Goal: Task Accomplishment & Management: Manage account settings

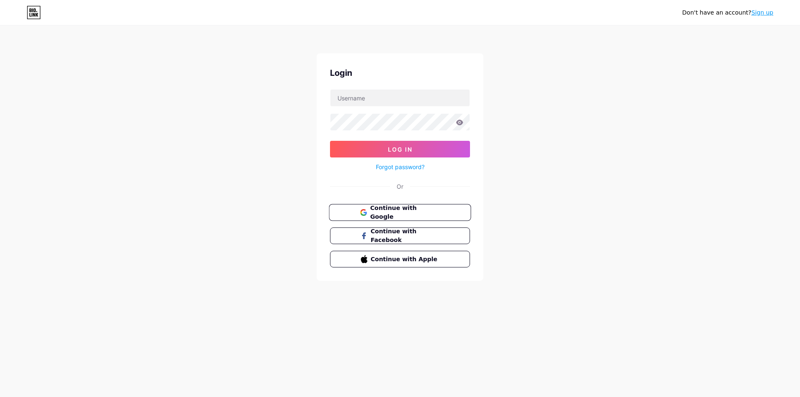
click at [352, 210] on button "Continue with Google" at bounding box center [400, 212] width 142 height 17
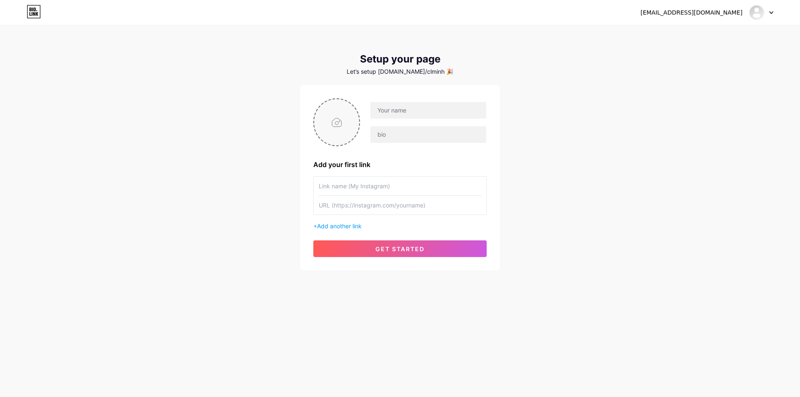
click at [329, 119] on input "file" at bounding box center [336, 122] width 45 height 46
click at [336, 128] on input "file" at bounding box center [336, 122] width 45 height 46
type input "C:\fakepath\506623920_4253939474887451_5265518501797206929_n.jpg"
click at [354, 105] on icon at bounding box center [355, 104] width 3 height 3
click at [335, 125] on input "file" at bounding box center [336, 122] width 45 height 46
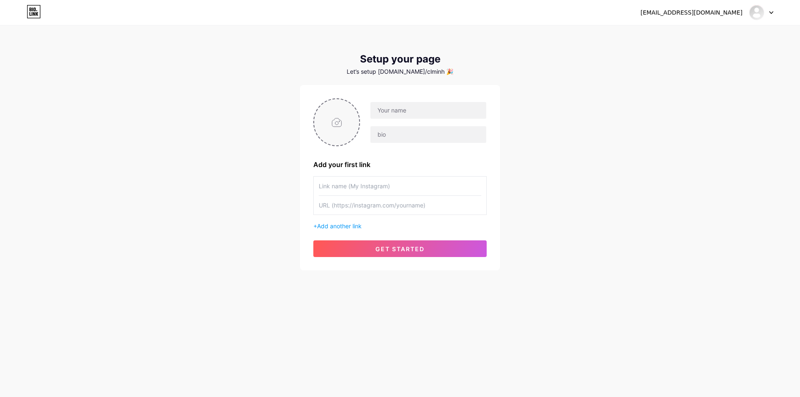
type input "C:\fakepath\506623920_4253939474887451_5265518501797206929_n.jpg"
click at [354, 104] on circle at bounding box center [354, 104] width 9 height 9
click at [337, 123] on input "file" at bounding box center [336, 122] width 45 height 46
type input "C:\fakepath\89257943_2623697147911700_2567417482591600640_n.jpg"
click at [391, 112] on input "text" at bounding box center [428, 110] width 116 height 17
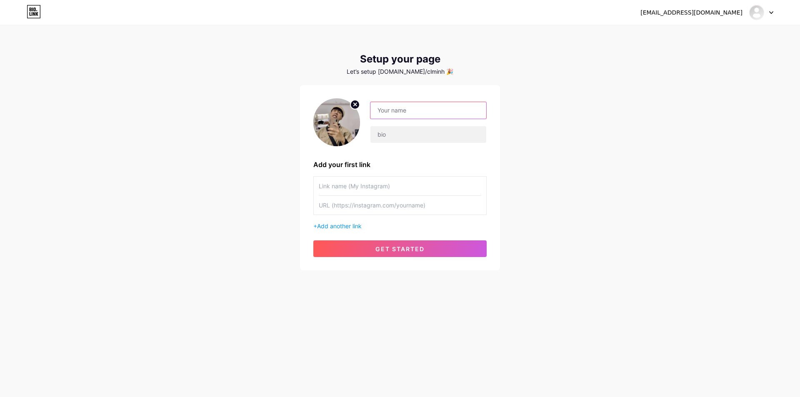
type input "duccmeoo"
click at [397, 108] on input "duccmeoo" at bounding box center [428, 110] width 116 height 17
type input "Tui la Min Duk"
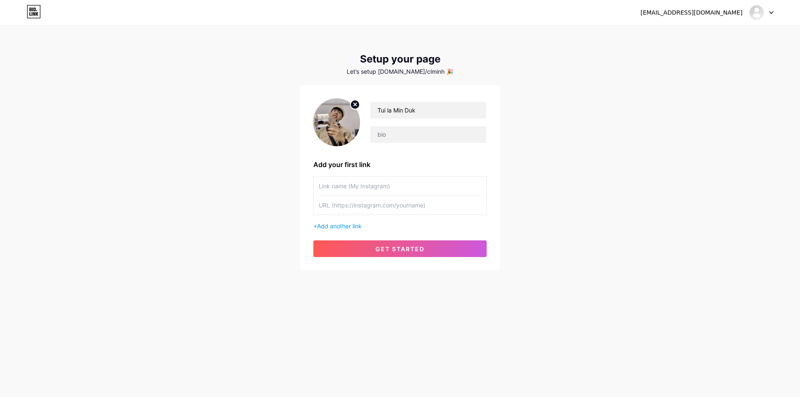
click at [376, 205] on input "text" at bounding box center [400, 205] width 162 height 19
paste input "https://www.instagram.com/iamduk.99/?fbclid=IwY2xjawMHyT5leHRuA2FlbQIxMABicmlkE…"
click at [428, 249] on button "get started" at bounding box center [399, 248] width 173 height 17
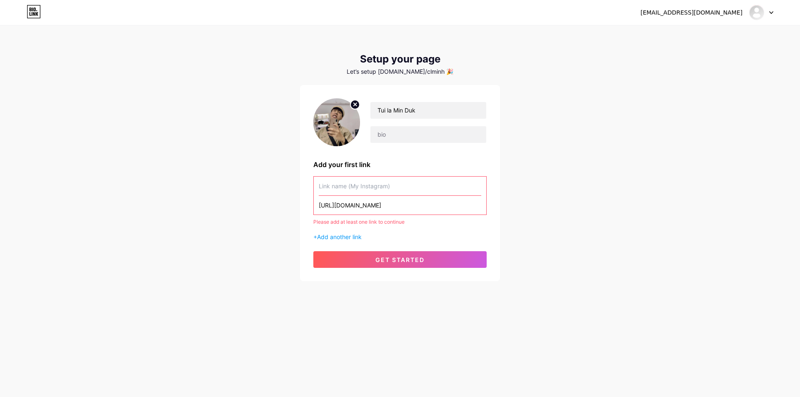
scroll to position [0, 472]
drag, startPoint x: 426, startPoint y: 203, endPoint x: 514, endPoint y: 204, distance: 88.3
click at [514, 204] on div "ducmeo19999@gmail.com Dashboard Logout Setup your page Let’s setup bio.link/clm…" at bounding box center [400, 154] width 800 height 308
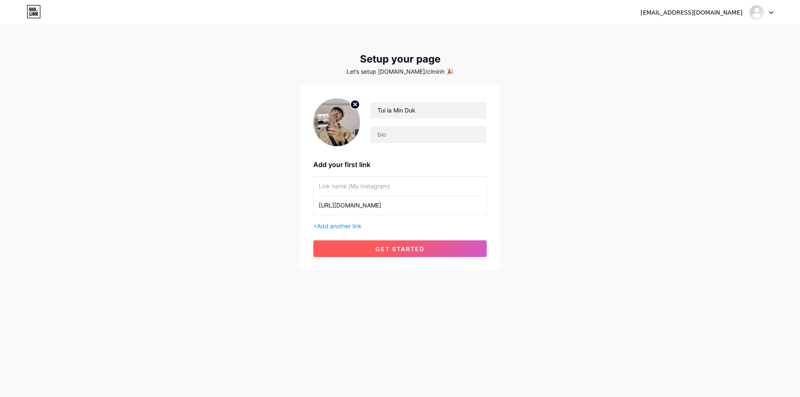
type input "https://www.instagram.com/iamduk.99"
click at [442, 248] on button "get started" at bounding box center [399, 248] width 173 height 17
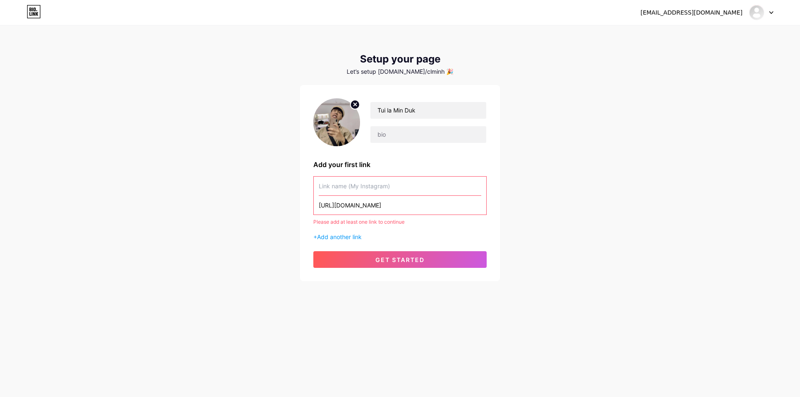
click at [370, 187] on input "text" at bounding box center [400, 186] width 162 height 19
paste input "https://www.instagram.com/iamduk.99/?fbclid=IwY2xjawMHyT5leHRuA2FlbQIxMABicmlkE…"
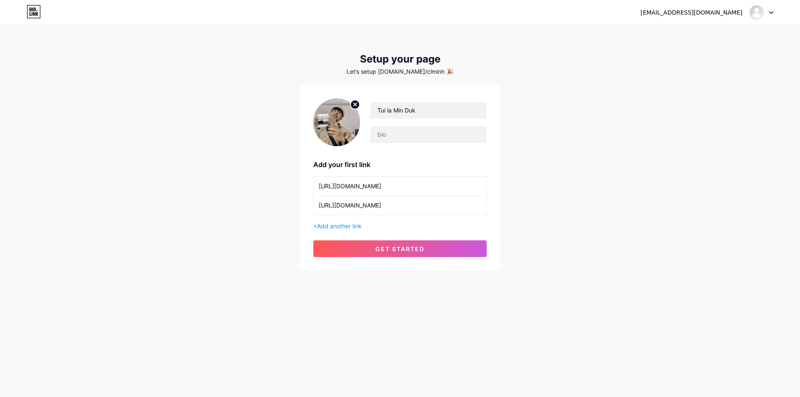
scroll to position [0, 472]
type input "https://www.instagram.com/iamduk.99/?fbclid=IwY2xjawMHyT5leHRuA2FlbQIxMABicmlkE…"
click at [399, 209] on input "https://www.instagram.com/iamduk.99" at bounding box center [400, 205] width 162 height 19
click at [398, 207] on input "https://www.instagram.com/iamduk.99" at bounding box center [400, 205] width 162 height 19
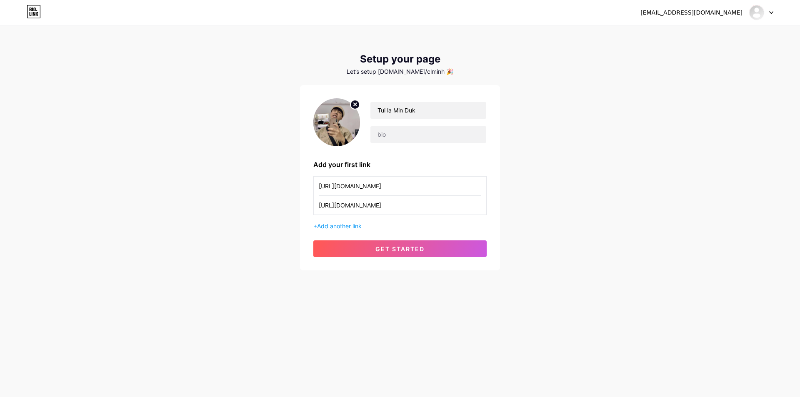
click at [398, 207] on input "https://www.instagram.com/iamduk.99" at bounding box center [400, 205] width 162 height 19
click at [431, 187] on input "https://www.instagram.com/iamduk.99/?fbclid=IwY2xjawMHyT5leHRuA2FlbQIxMABicmlkE…" at bounding box center [400, 186] width 162 height 19
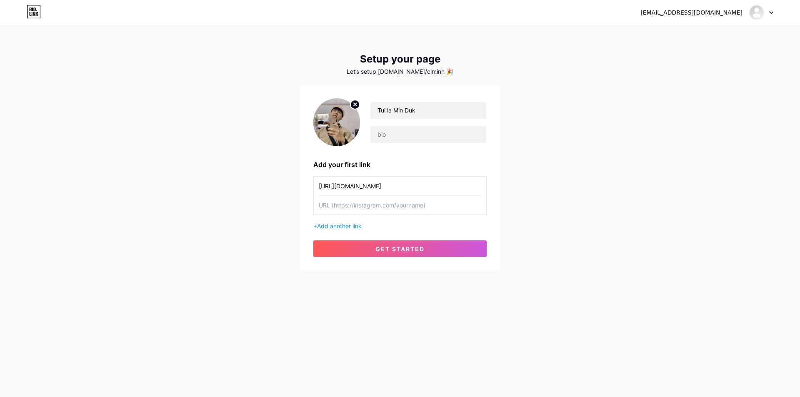
click at [431, 187] on input "https://www.instagram.com/iamduk.99/?fbclid=IwY2xjawMHyT5leHRuA2FlbQIxMABicmlkE…" at bounding box center [400, 186] width 162 height 19
type input "I"
type input "Iamduk.99"
paste input "https://www.instagram.com/iamduk.99/?fbclid=IwY2xjawMHyT5leHRuA2FlbQIxMABicmlkE…"
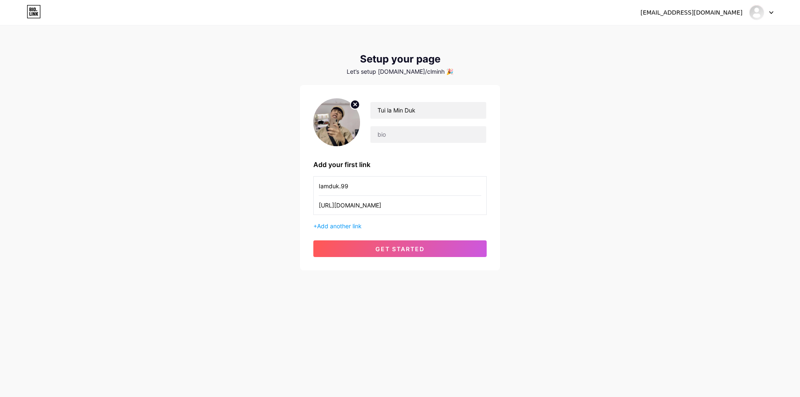
drag, startPoint x: 405, startPoint y: 208, endPoint x: 507, endPoint y: 208, distance: 102.0
click at [507, 208] on div "ducmeo19999@gmail.com Dashboard Logout Setup your page Let’s setup bio.link/clm…" at bounding box center [400, 148] width 800 height 297
drag, startPoint x: 437, startPoint y: 206, endPoint x: 535, endPoint y: 205, distance: 97.9
click at [535, 205] on div "ducmeo19999@gmail.com Dashboard Logout Setup your page Let’s setup bio.link/clm…" at bounding box center [400, 148] width 800 height 297
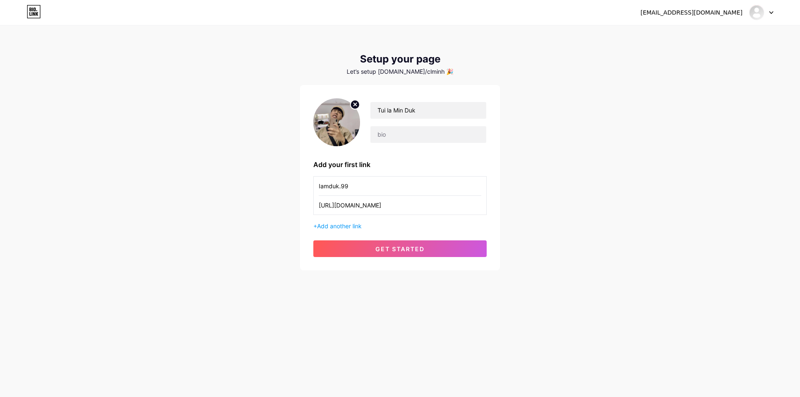
drag, startPoint x: 361, startPoint y: 207, endPoint x: 549, endPoint y: 203, distance: 188.7
click at [549, 203] on div "ducmeo19999@gmail.com Dashboard Logout Setup your page Let’s setup bio.link/clm…" at bounding box center [400, 148] width 800 height 297
drag, startPoint x: 366, startPoint y: 211, endPoint x: 564, endPoint y: 211, distance: 197.8
click at [564, 211] on div "ducmeo19999@gmail.com Dashboard Logout Setup your page Let’s setup bio.link/clm…" at bounding box center [400, 148] width 800 height 297
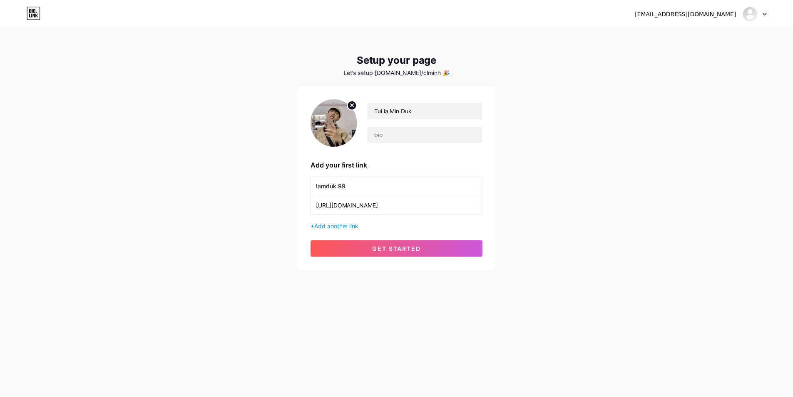
scroll to position [0, 0]
drag, startPoint x: 426, startPoint y: 205, endPoint x: 479, endPoint y: 204, distance: 53.7
click at [479, 204] on input "https://www.instagram.com/iamduk.99/?fbclid=IwY2" at bounding box center [400, 205] width 162 height 19
click at [411, 203] on input "https://www.instagram.com/iamduk.99" at bounding box center [400, 205] width 162 height 19
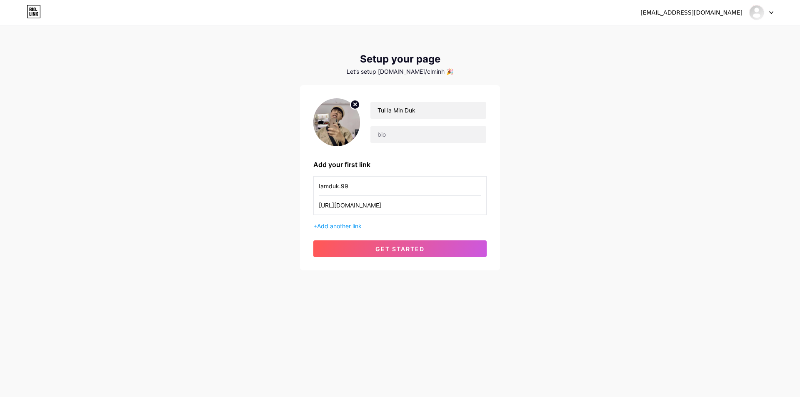
click at [411, 203] on input "https://www.instagram.com/iamduk.99" at bounding box center [400, 205] width 162 height 19
type input "https://www.instagram.com/iamduk.99"
click at [558, 192] on div "ducmeo19999@gmail.com Dashboard Logout Setup your page Let’s setup bio.link/clm…" at bounding box center [400, 148] width 800 height 297
click at [423, 254] on button "get started" at bounding box center [399, 248] width 173 height 17
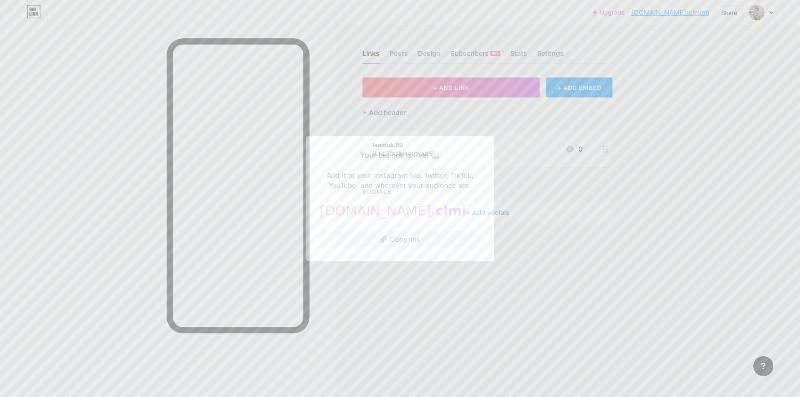
click at [594, 255] on div at bounding box center [400, 198] width 800 height 397
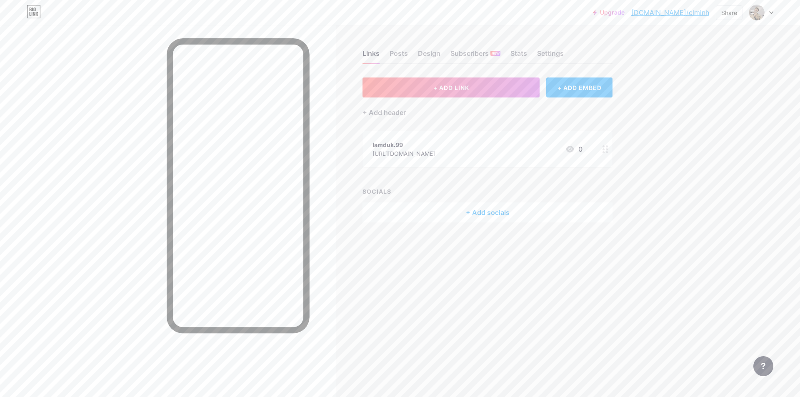
click at [560, 45] on div "Links Posts Design Subscribers NEW Stats Settings" at bounding box center [487, 49] width 250 height 29
click at [558, 52] on div "Settings" at bounding box center [550, 55] width 27 height 15
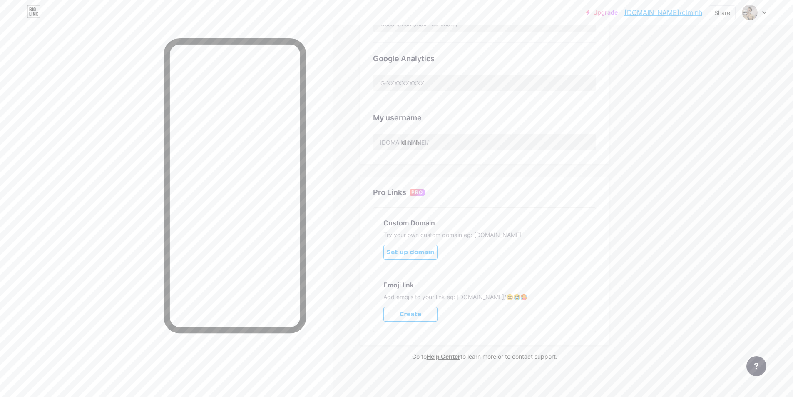
scroll to position [42, 0]
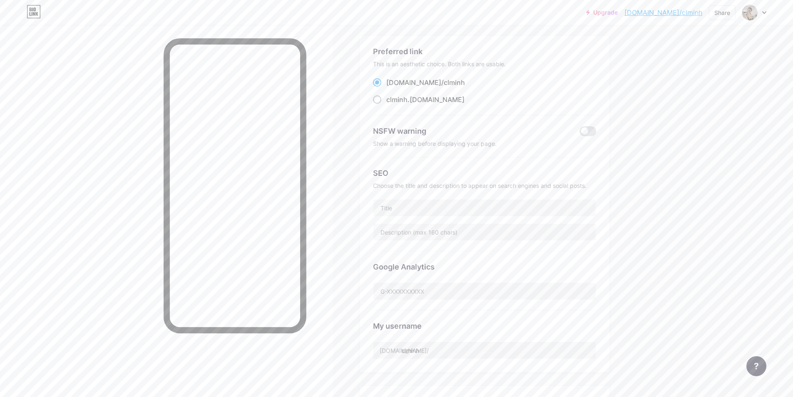
click at [394, 100] on span "clminh" at bounding box center [397, 99] width 21 height 8
click at [392, 105] on input "clminh .bio.link" at bounding box center [389, 107] width 5 height 5
radio input "true"
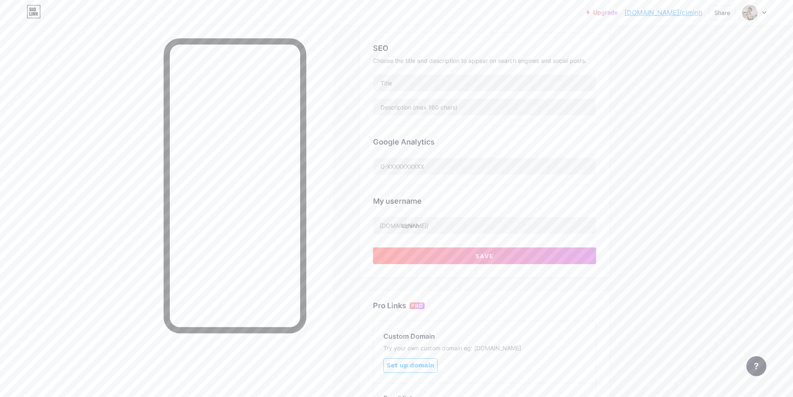
scroll to position [0, 0]
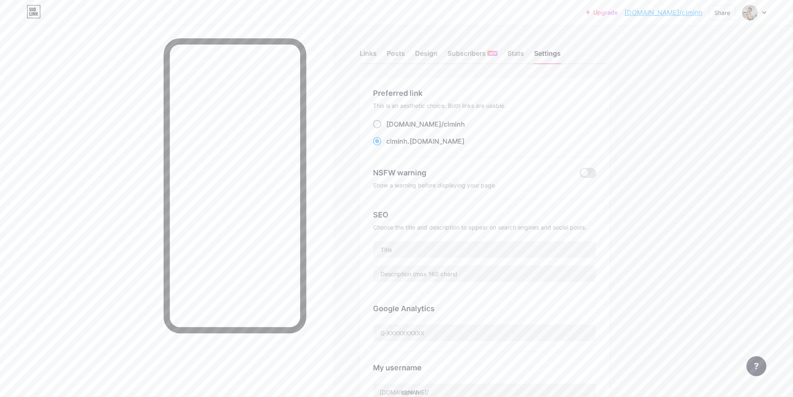
click at [385, 123] on label "bio.link/ clminh" at bounding box center [419, 124] width 92 height 10
click at [387, 129] on input "bio.link/ clminh" at bounding box center [389, 131] width 5 height 5
radio input "true"
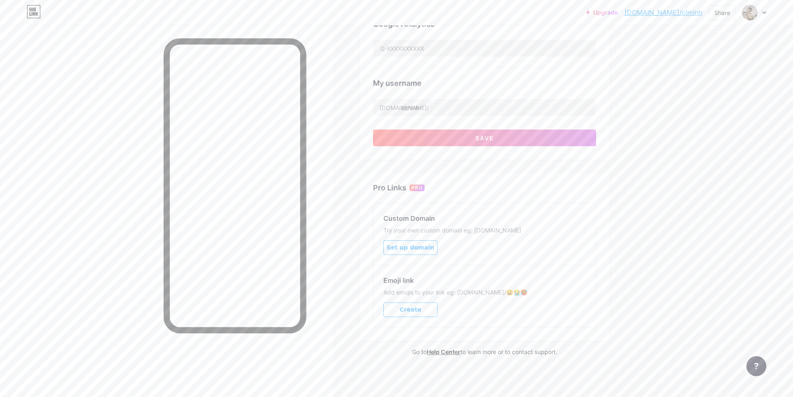
scroll to position [201, 0]
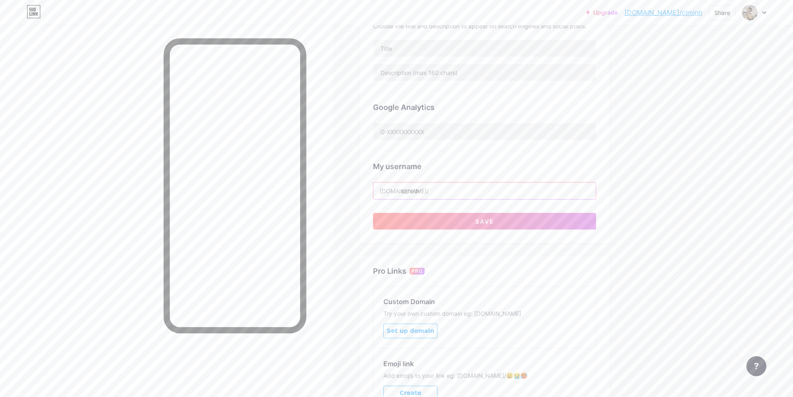
click at [435, 184] on input "clminh" at bounding box center [485, 190] width 222 height 17
type input "c"
type input "iamduk99"
click at [494, 219] on span "Save" at bounding box center [485, 221] width 19 height 7
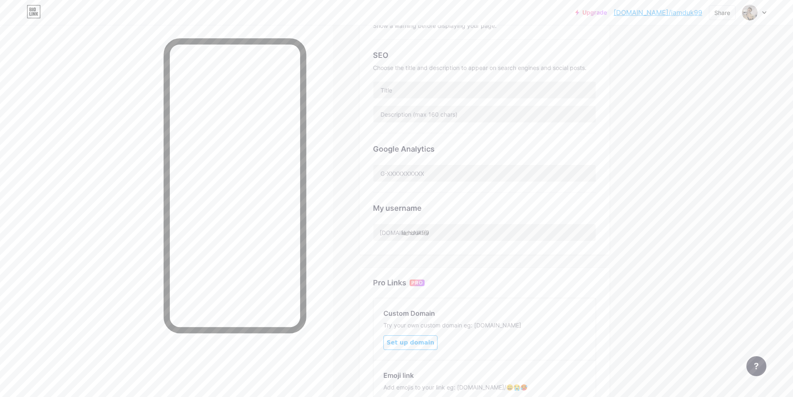
scroll to position [0, 0]
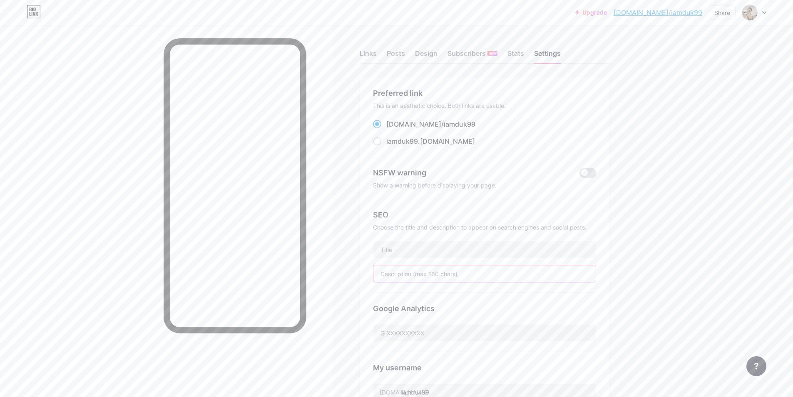
click at [433, 276] on input "text" at bounding box center [485, 273] width 222 height 17
drag, startPoint x: 553, startPoint y: 274, endPoint x: 495, endPoint y: 277, distance: 57.6
click at [495, 277] on input "Tarot raeder với phí là tùy tâm, lựa chọn của nhà nhà hẹ" at bounding box center [485, 273] width 222 height 17
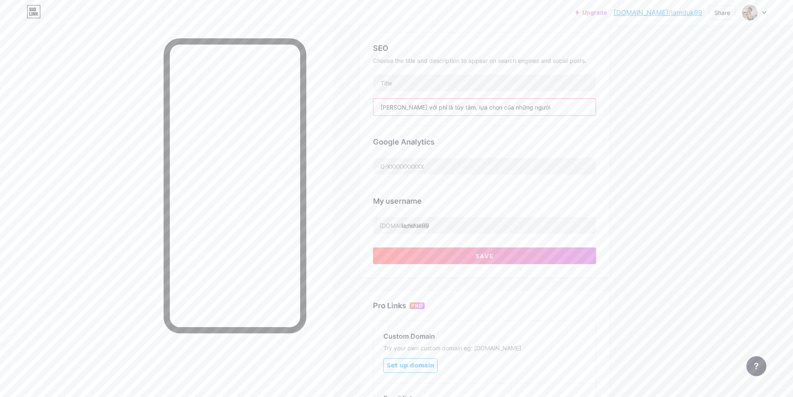
scroll to position [250, 0]
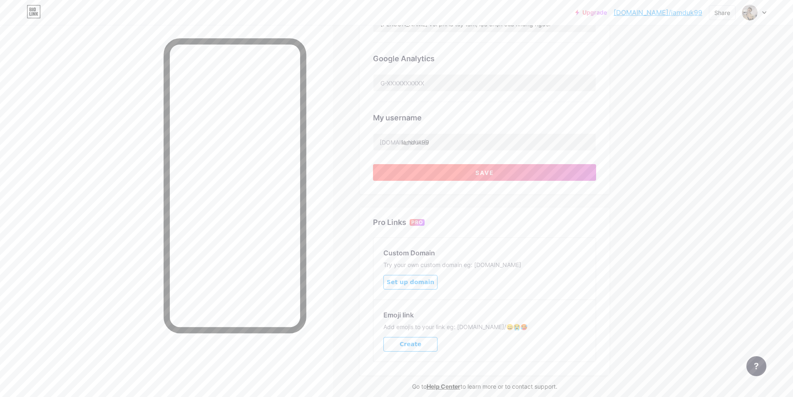
click at [486, 175] on button "Save" at bounding box center [484, 172] width 223 height 17
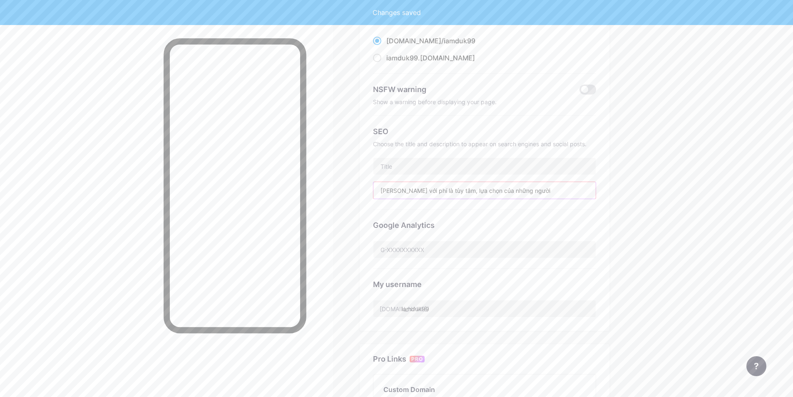
click at [555, 183] on input "Tarot raeder với phí là tùy tâm, lựa chọn của những người" at bounding box center [485, 190] width 222 height 17
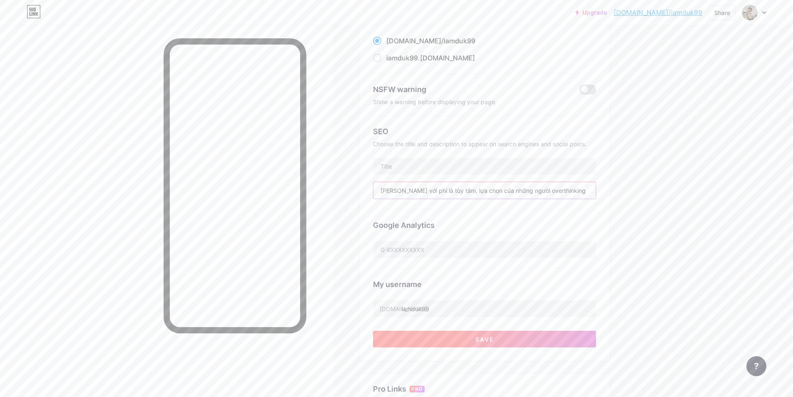
type input "Tarot raeder với phí là tùy tâm, lựa chọn của những người overthinking"
click at [479, 332] on button "Save" at bounding box center [484, 339] width 223 height 17
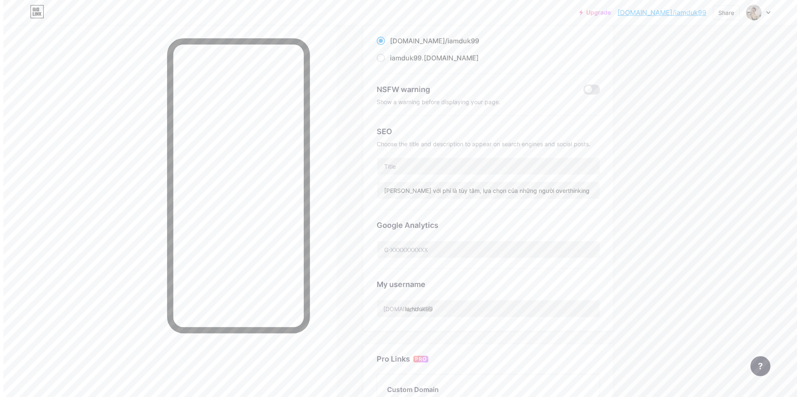
scroll to position [0, 0]
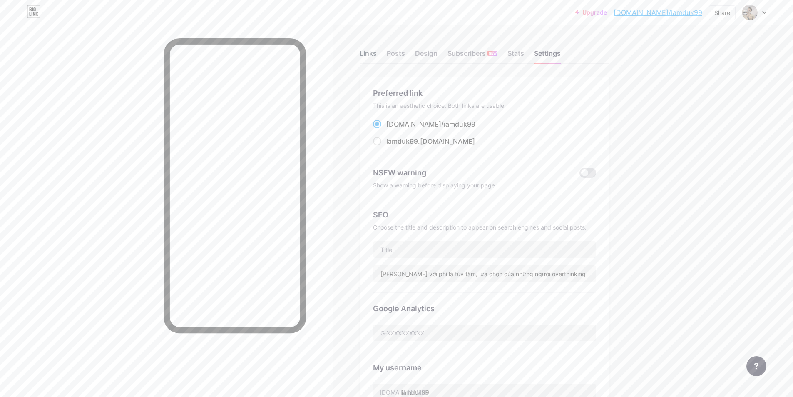
click at [368, 50] on div "Links" at bounding box center [368, 55] width 17 height 15
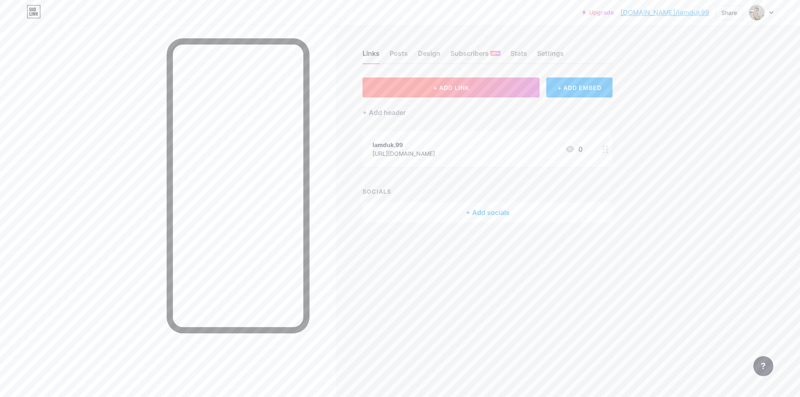
click at [485, 82] on button "+ ADD LINK" at bounding box center [450, 87] width 177 height 20
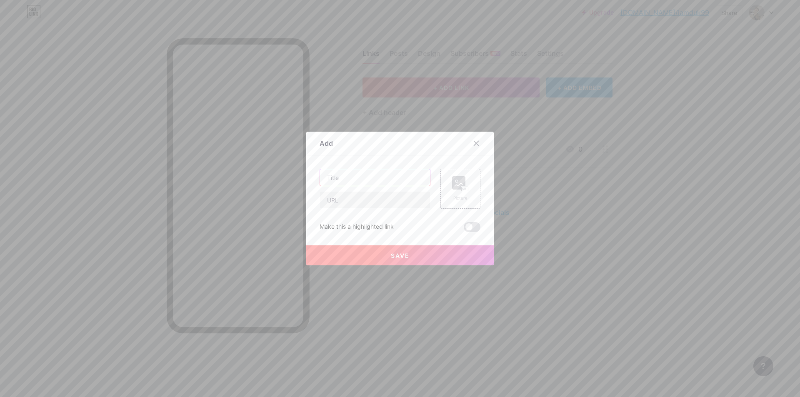
click at [363, 184] on input "text" at bounding box center [375, 177] width 110 height 17
click at [372, 202] on input "text" at bounding box center [375, 200] width 110 height 17
click at [365, 176] on input "text" at bounding box center [375, 177] width 110 height 17
click at [474, 139] on div at bounding box center [476, 143] width 15 height 15
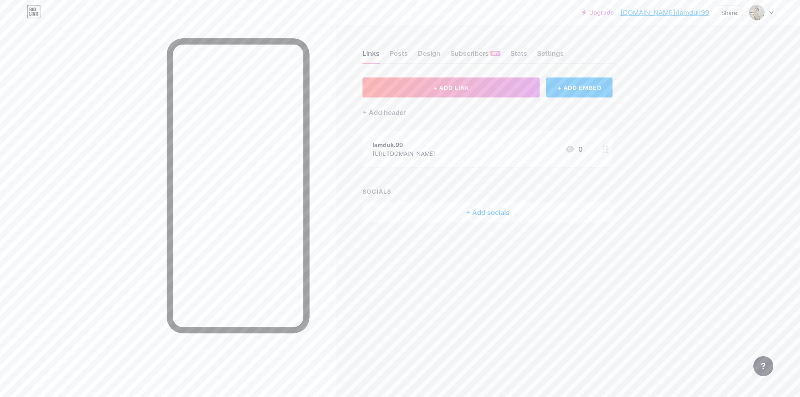
click at [435, 146] on div "Iamduk.99" at bounding box center [403, 144] width 62 height 9
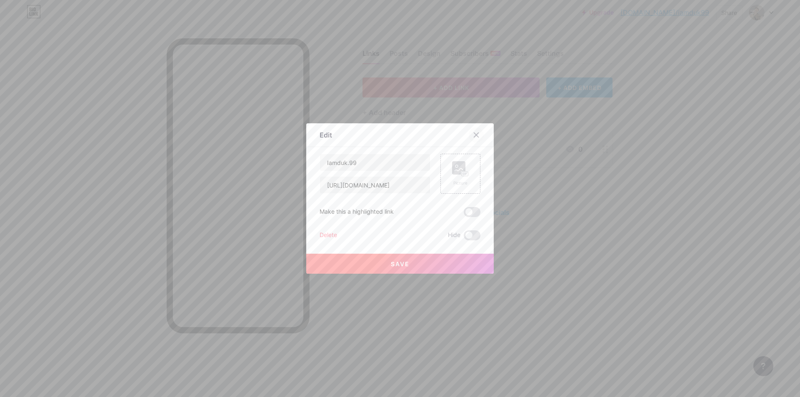
click at [474, 135] on icon at bounding box center [476, 135] width 7 height 7
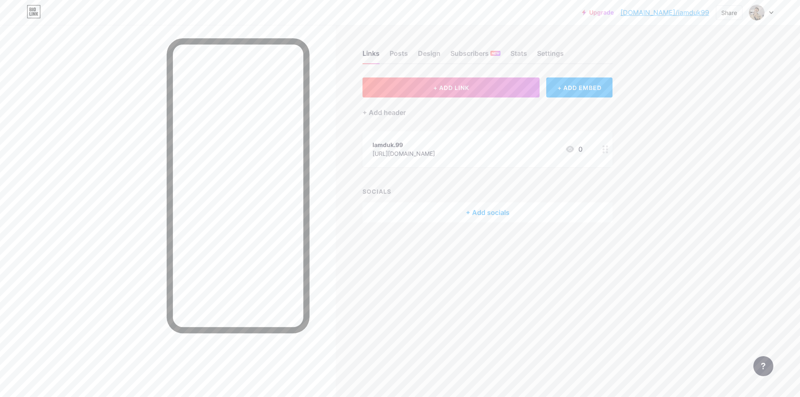
click at [396, 154] on div "https://www.instagram.com/iamduk.99" at bounding box center [403, 153] width 62 height 9
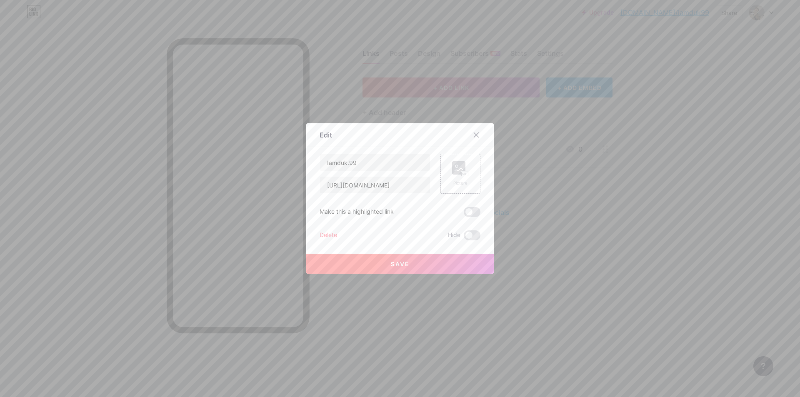
click at [477, 135] on div at bounding box center [476, 134] width 15 height 15
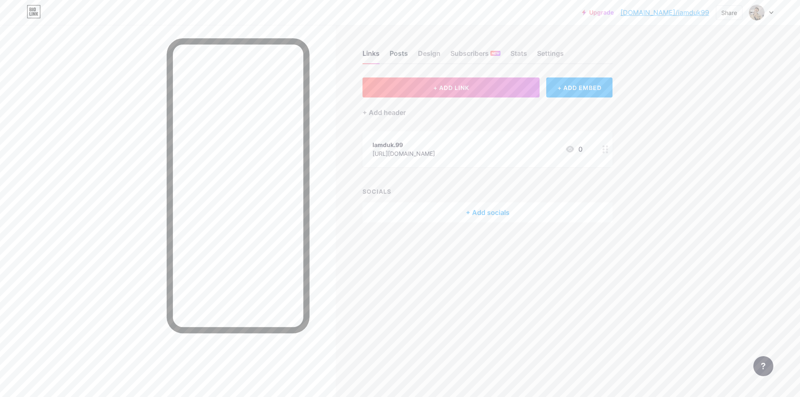
drag, startPoint x: 402, startPoint y: 49, endPoint x: 396, endPoint y: 53, distance: 7.9
click at [402, 50] on div "Posts" at bounding box center [398, 55] width 18 height 15
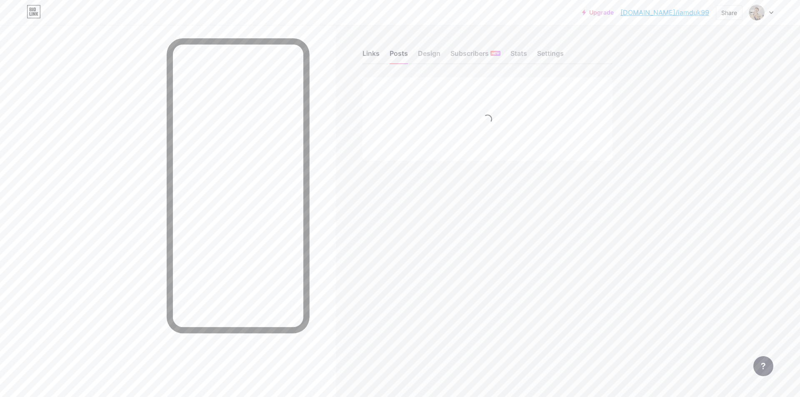
click at [375, 50] on div "Links" at bounding box center [370, 55] width 17 height 15
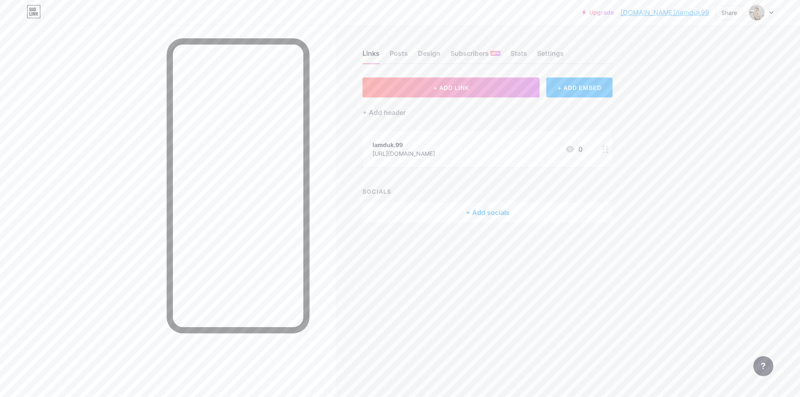
click at [567, 87] on div "+ ADD EMBED" at bounding box center [579, 87] width 66 height 20
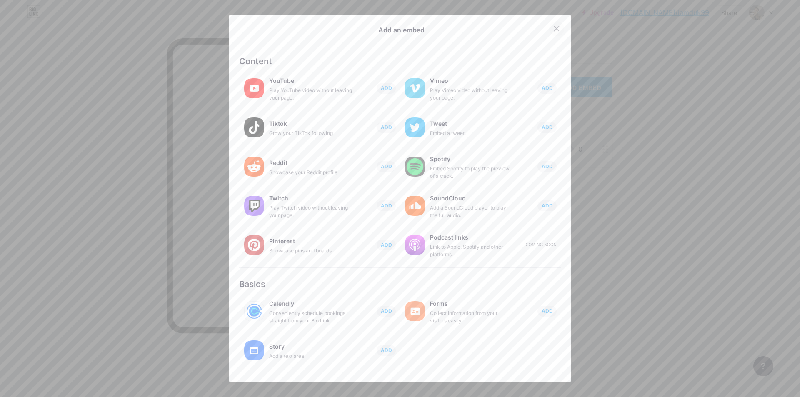
click at [557, 27] on div at bounding box center [556, 28] width 15 height 15
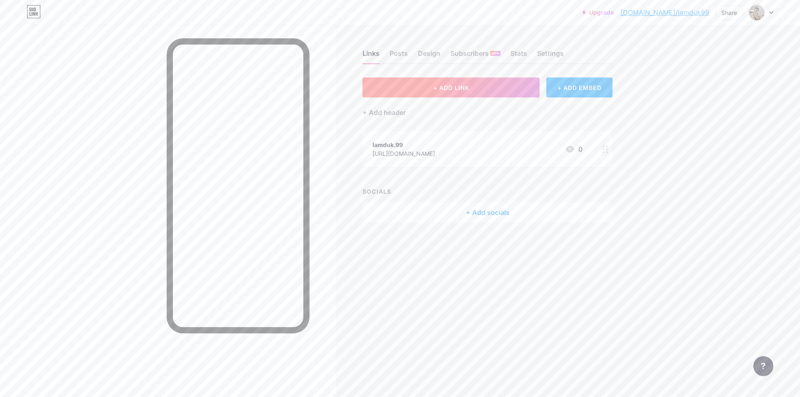
click at [494, 93] on button "+ ADD LINK" at bounding box center [450, 87] width 177 height 20
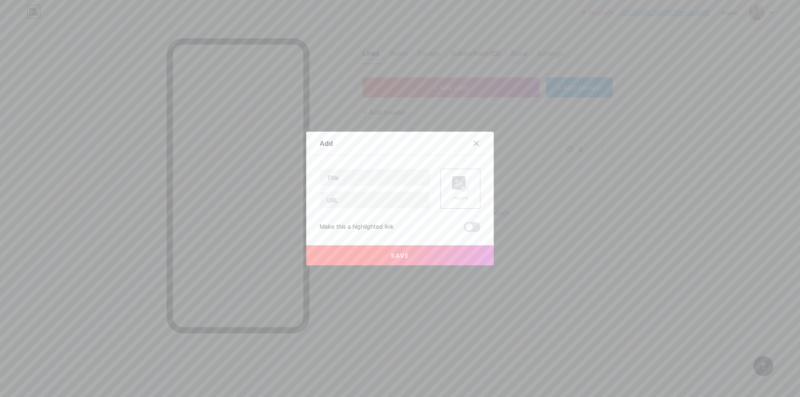
drag, startPoint x: 474, startPoint y: 141, endPoint x: 493, endPoint y: 123, distance: 25.6
click at [474, 142] on icon at bounding box center [476, 143] width 7 height 7
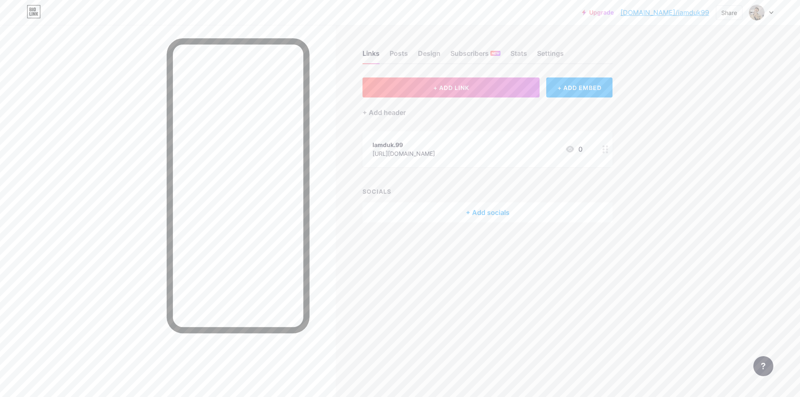
click at [531, 53] on div "Links Posts Design Subscribers NEW Stats Settings" at bounding box center [487, 49] width 250 height 29
click at [480, 47] on div "Links Posts Design Subscribers NEW Stats Settings" at bounding box center [487, 49] width 250 height 29
click at [478, 52] on div "Subscribers NEW" at bounding box center [475, 55] width 50 height 15
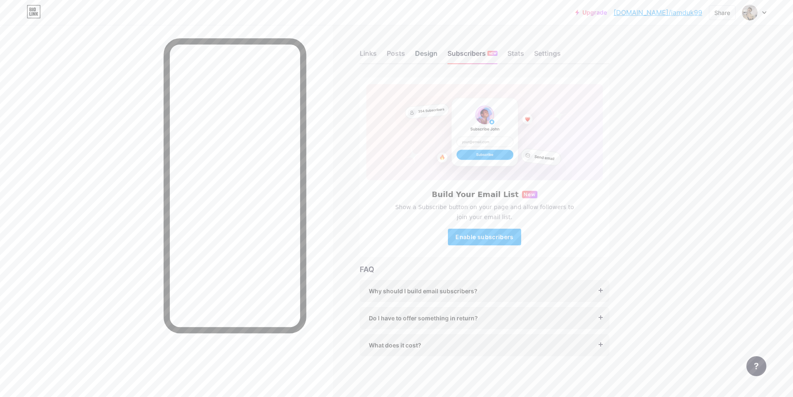
click at [427, 56] on div "Design" at bounding box center [426, 55] width 22 height 15
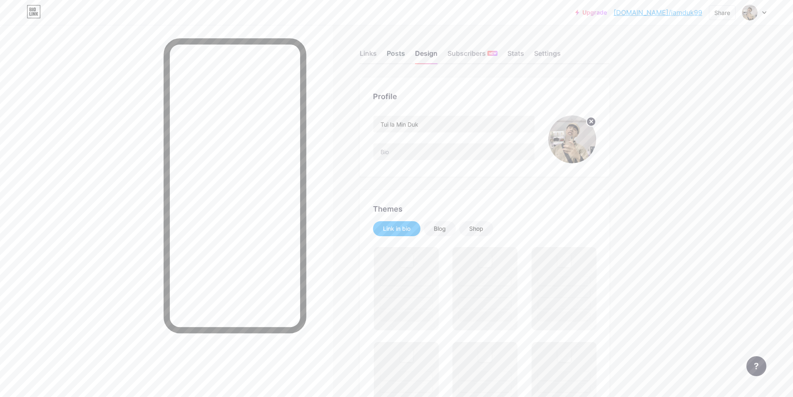
click at [399, 53] on div "Posts" at bounding box center [396, 55] width 18 height 15
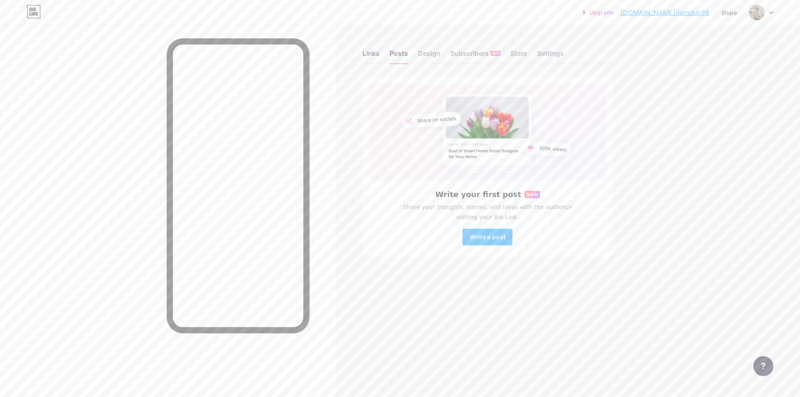
click at [364, 51] on div "Links" at bounding box center [370, 55] width 17 height 15
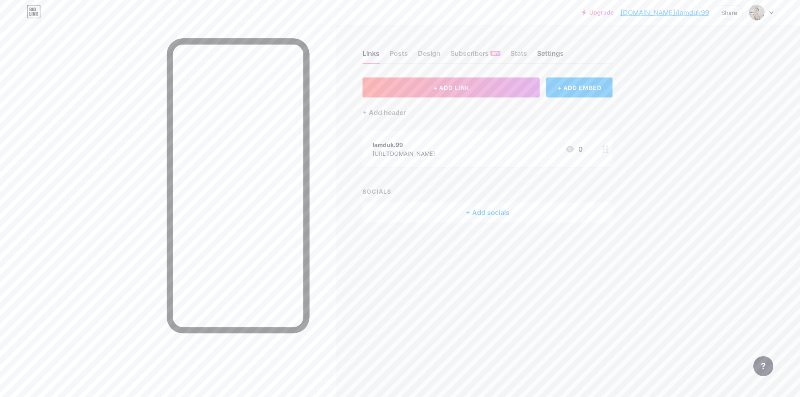
click at [552, 49] on div "Settings" at bounding box center [550, 55] width 27 height 15
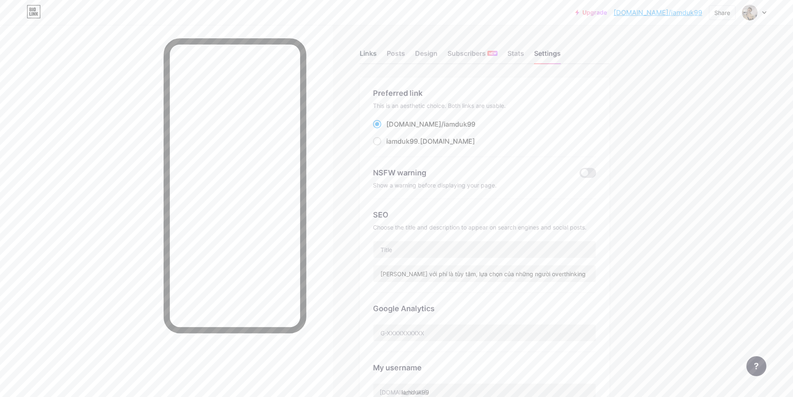
click at [369, 52] on div "Links" at bounding box center [368, 55] width 17 height 15
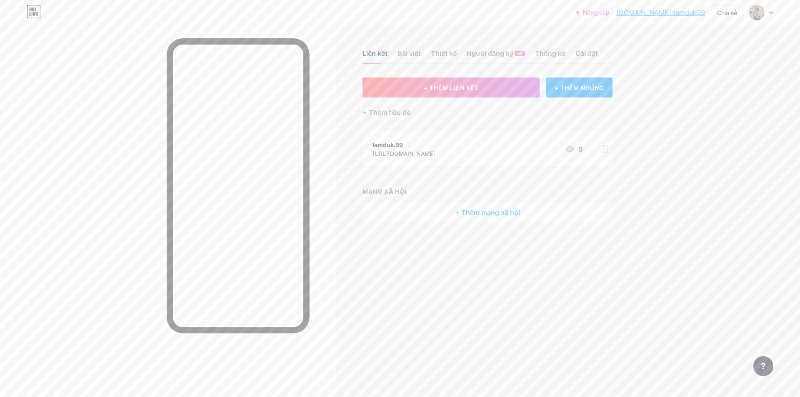
click at [498, 283] on div "Liên kết Bài viết Thiết kế Người đăng ký MỚI Thống kê Cài đặt + THÊM LIÊN KẾT +…" at bounding box center [323, 198] width 647 height 397
click at [464, 93] on button "+ THÊM LIÊN KẾT" at bounding box center [450, 87] width 177 height 20
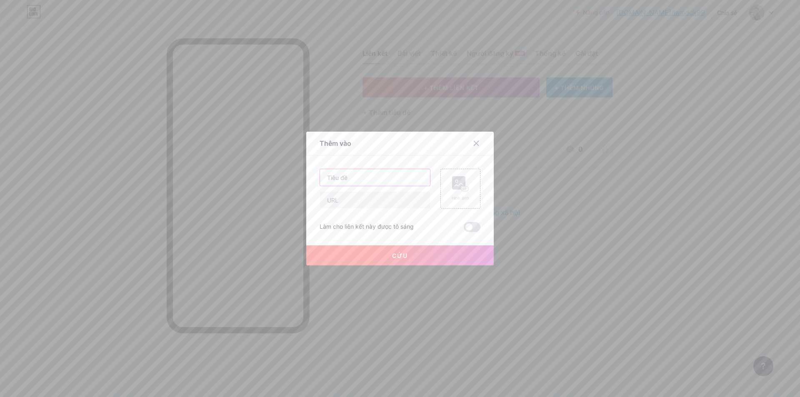
click at [354, 185] on input "text" at bounding box center [375, 177] width 110 height 17
click at [363, 184] on input "text" at bounding box center [375, 177] width 110 height 17
type input "zalo"
click at [457, 183] on rect at bounding box center [458, 182] width 13 height 13
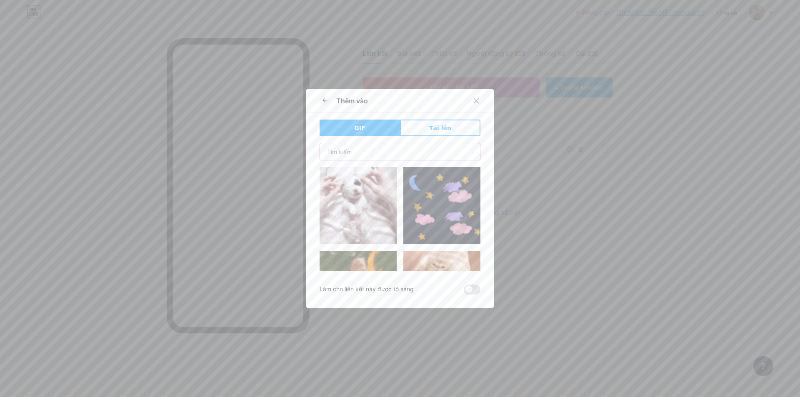
click at [374, 155] on input "text" at bounding box center [400, 151] width 160 height 17
type input "zalo"
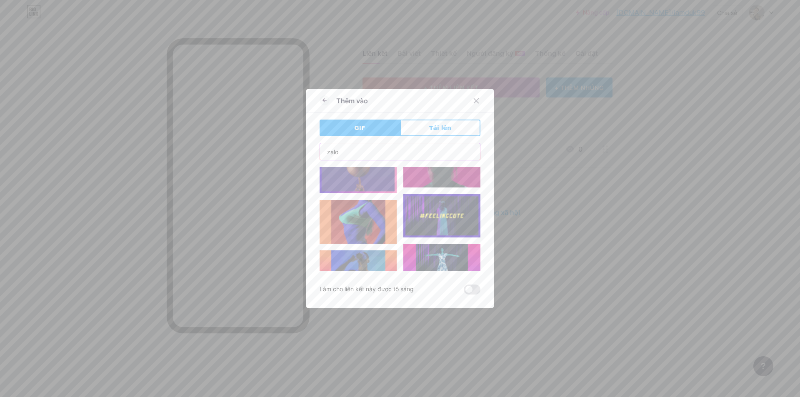
scroll to position [1290, 0]
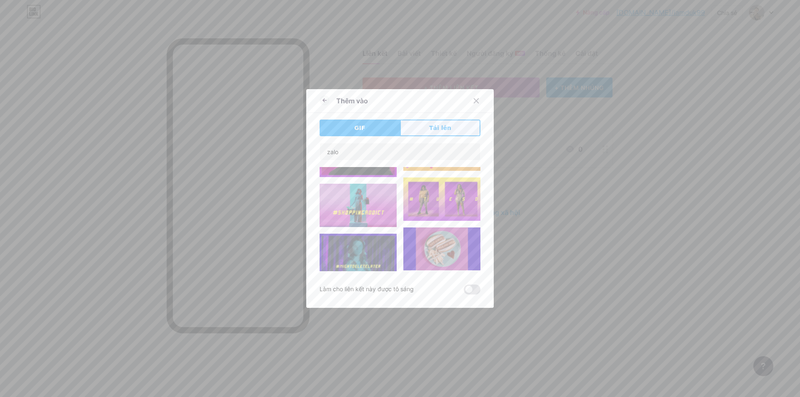
click at [433, 131] on font "Tải lên" at bounding box center [440, 128] width 22 height 7
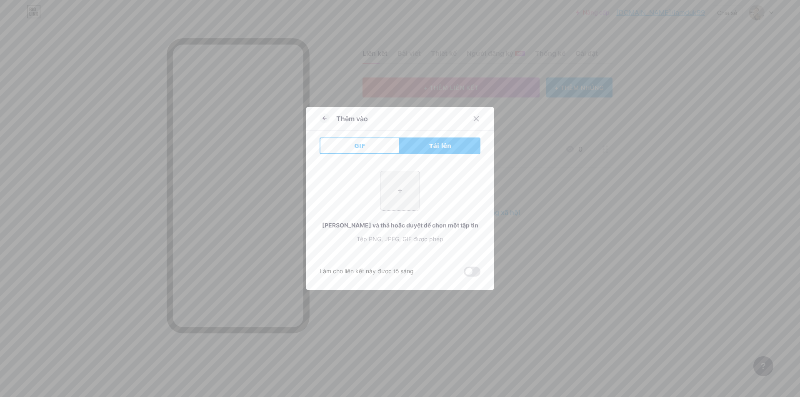
click at [397, 193] on input "file" at bounding box center [399, 190] width 39 height 39
click at [403, 189] on input "file" at bounding box center [399, 190] width 39 height 39
type input "C:\fakepath\11.jfif"
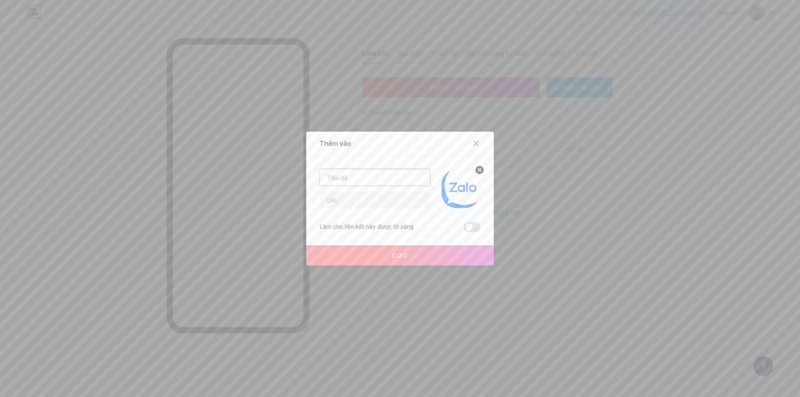
click at [354, 178] on input "text" at bounding box center [375, 177] width 110 height 17
type input "zalo"
type input "0356317445"
click at [386, 257] on button "Cứu" at bounding box center [399, 255] width 187 height 20
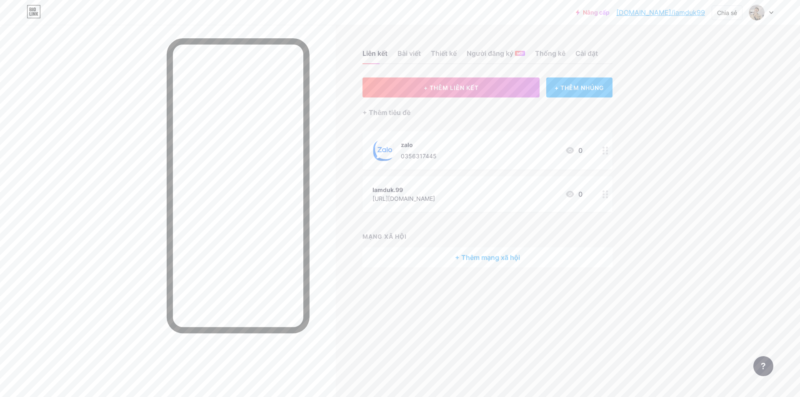
click at [578, 90] on font "+ THÊM NHÚNG" at bounding box center [579, 87] width 50 height 7
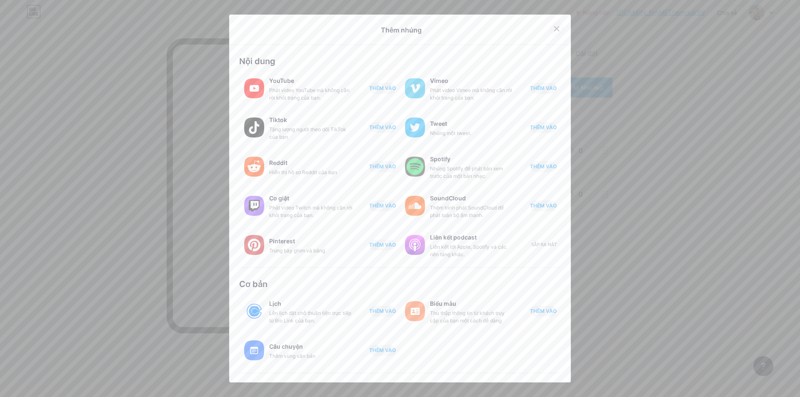
click at [553, 28] on icon at bounding box center [556, 28] width 7 height 7
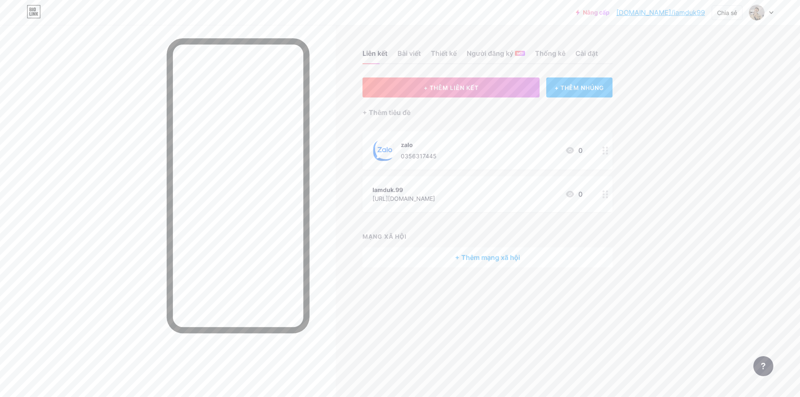
click at [576, 82] on div "+ THÊM NHÚNG" at bounding box center [579, 87] width 66 height 20
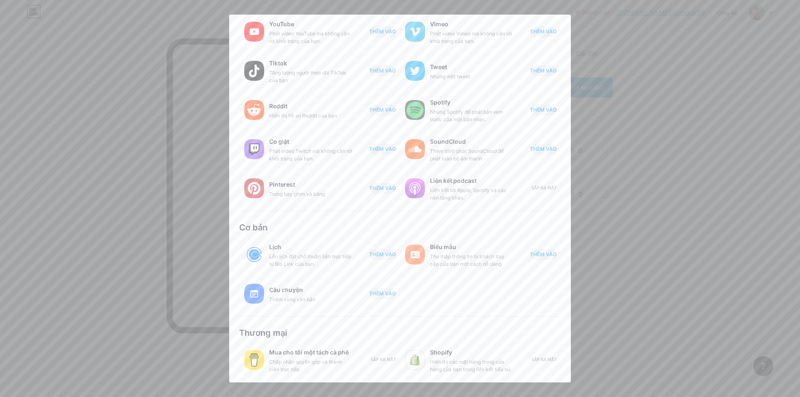
scroll to position [0, 0]
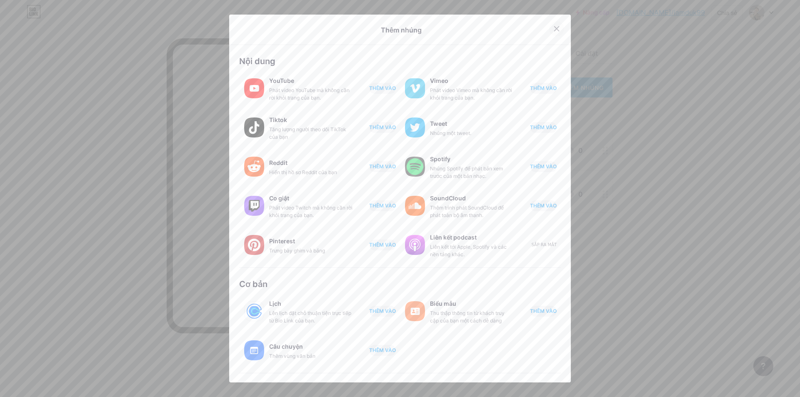
click at [554, 27] on icon at bounding box center [556, 28] width 5 height 5
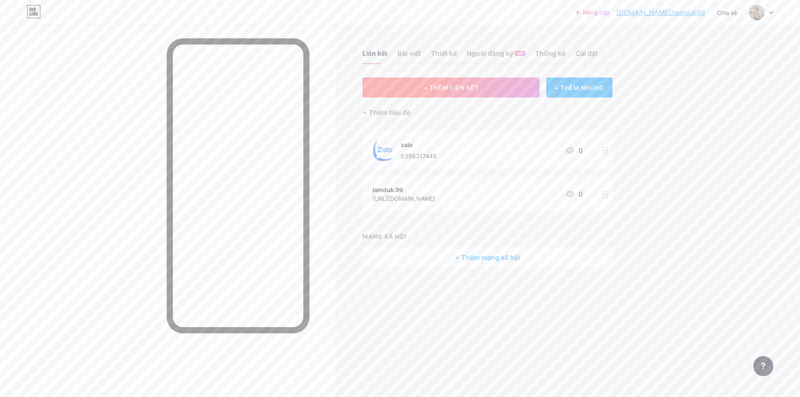
click at [454, 85] on font "+ THÊM LIÊN KẾT" at bounding box center [451, 87] width 55 height 7
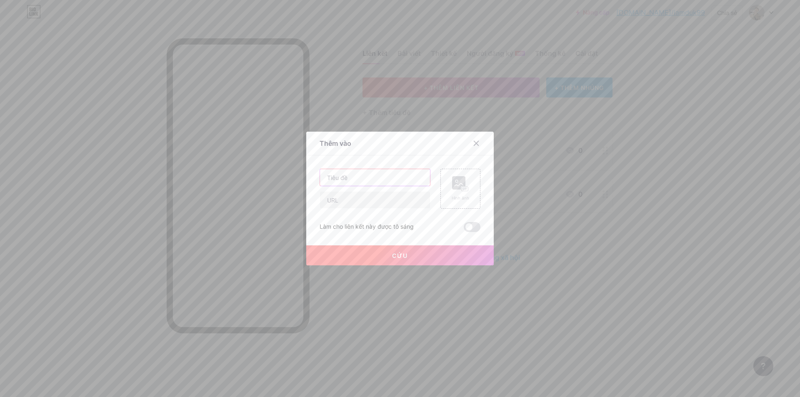
click at [365, 180] on input "text" at bounding box center [375, 177] width 110 height 17
type input "f"
type input "FACE BOOK"
click at [463, 199] on font "Hình ảnh" at bounding box center [460, 197] width 17 height 5
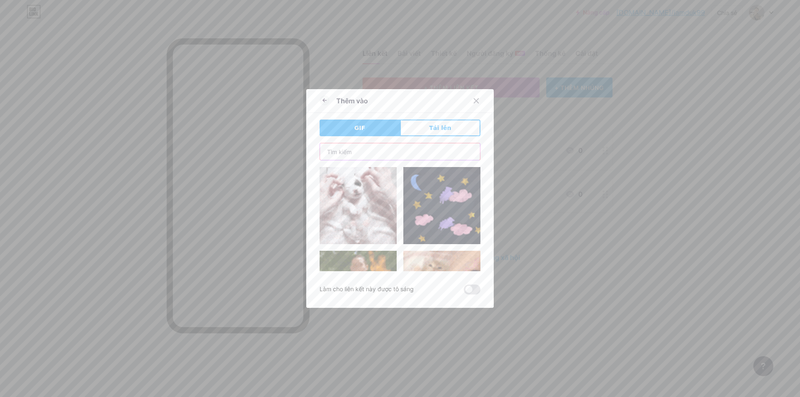
click at [402, 151] on input "text" at bounding box center [400, 151] width 160 height 17
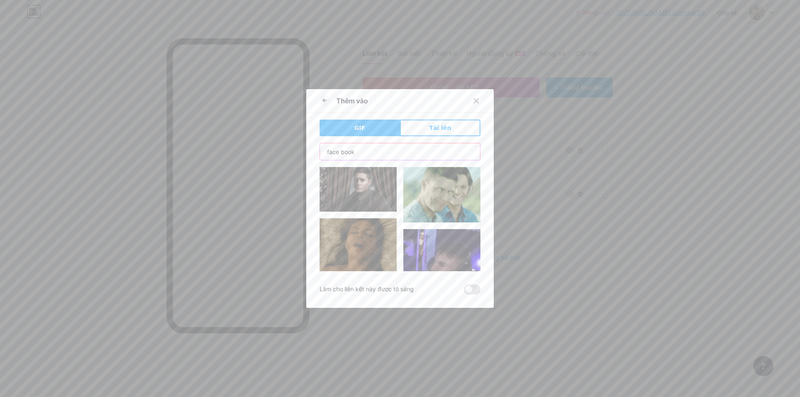
type input "face book"
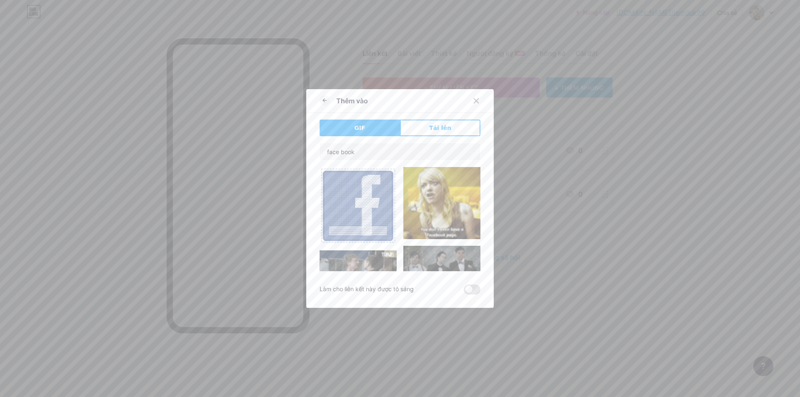
click at [362, 192] on img at bounding box center [357, 205] width 77 height 77
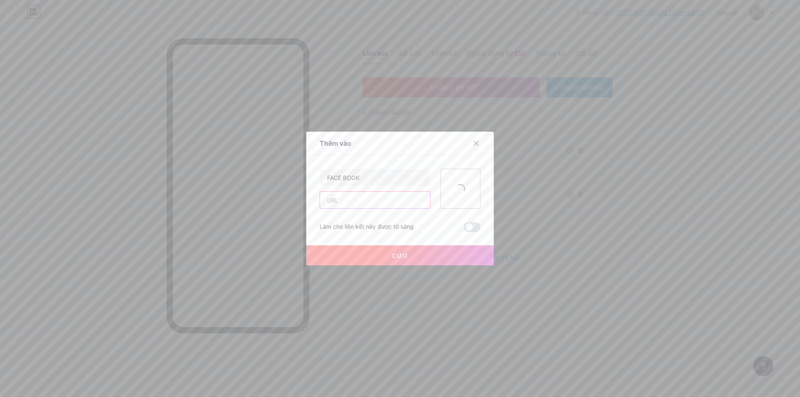
click at [347, 205] on input "text" at bounding box center [375, 200] width 110 height 17
paste input "https://www.facebook.com/DuccMeoo/"
type input "https://www.facebook.com/DuccMeoo/"
click at [412, 257] on button "Cứu" at bounding box center [399, 255] width 187 height 20
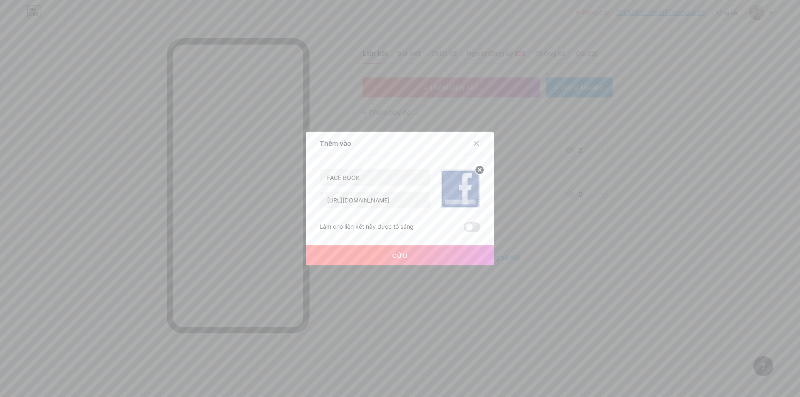
scroll to position [0, 0]
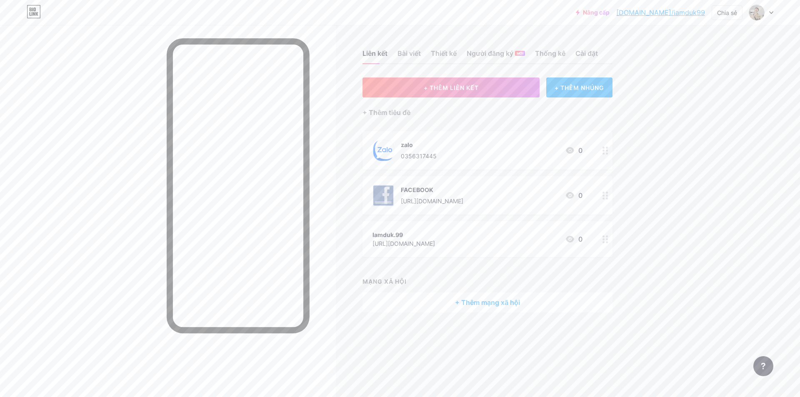
click at [605, 241] on icon at bounding box center [605, 239] width 6 height 8
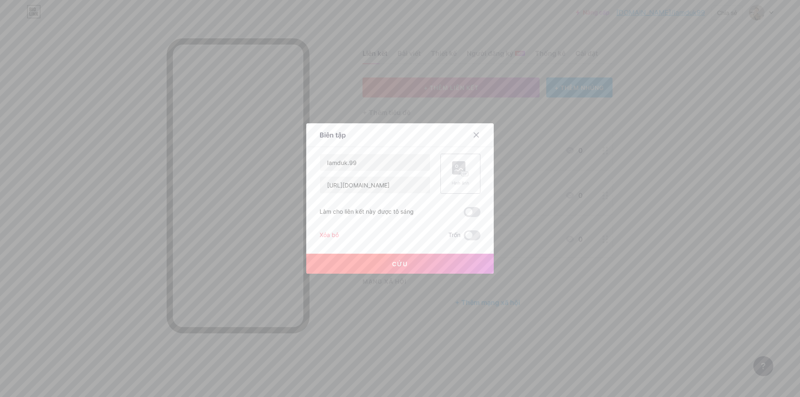
click at [460, 177] on div "Hình ảnh" at bounding box center [460, 173] width 17 height 25
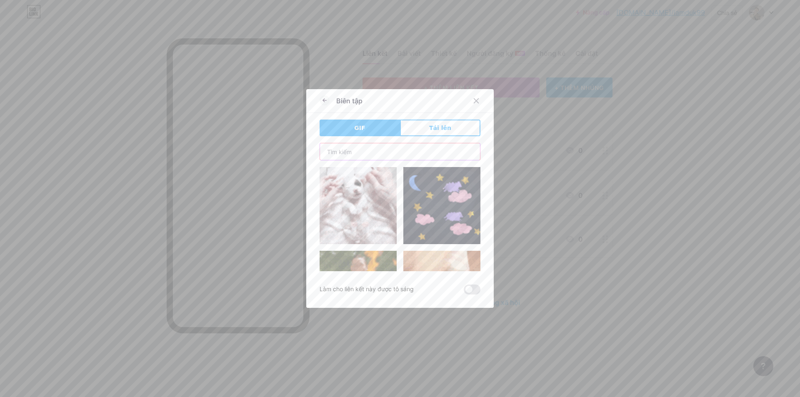
click at [387, 153] on input "text" at bounding box center [400, 151] width 160 height 17
type input "instagram"
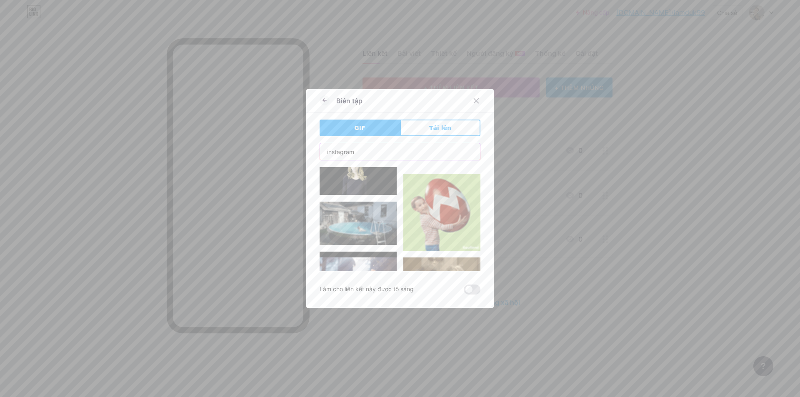
scroll to position [4766, 0]
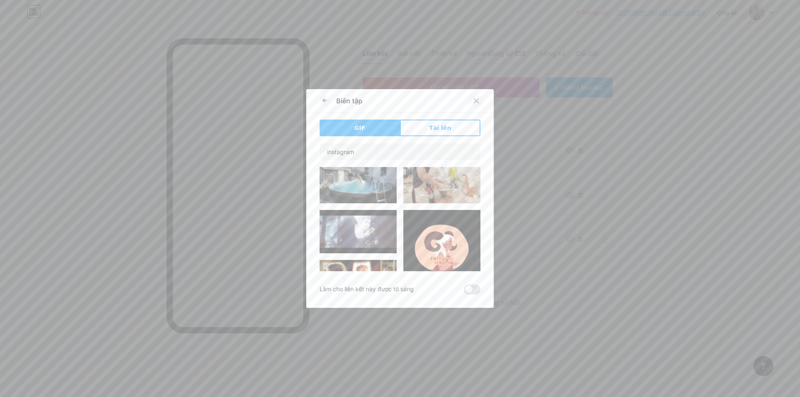
click at [476, 105] on div at bounding box center [476, 100] width 15 height 15
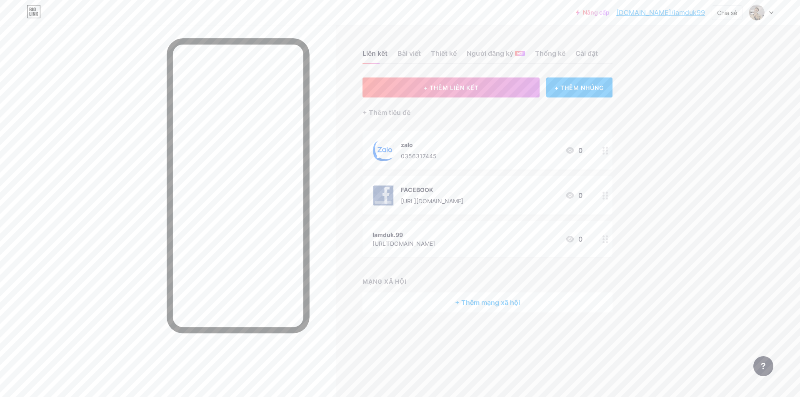
click at [604, 239] on circle at bounding box center [603, 239] width 2 height 2
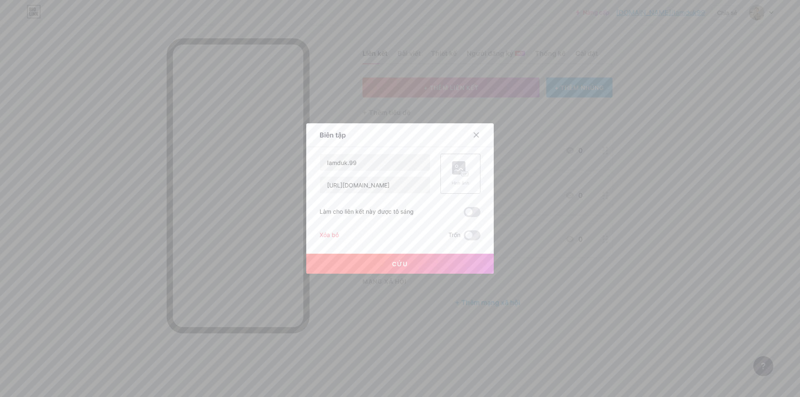
click at [448, 178] on div "Hình ảnh" at bounding box center [460, 174] width 40 height 40
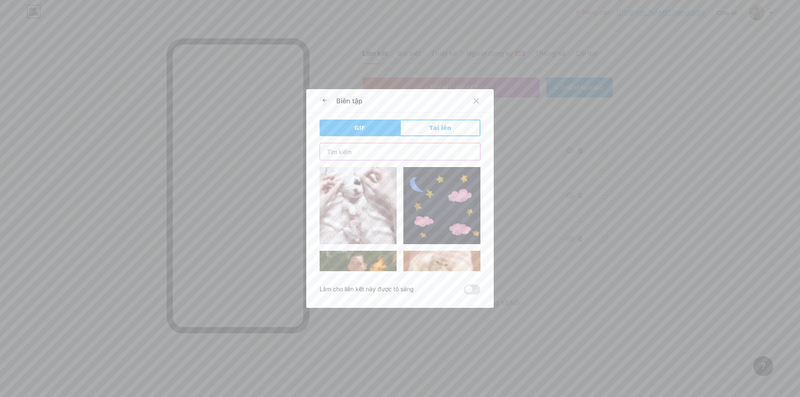
drag, startPoint x: 351, startPoint y: 150, endPoint x: 358, endPoint y: 156, distance: 9.5
click at [351, 150] on input "text" at bounding box center [400, 151] width 160 height 17
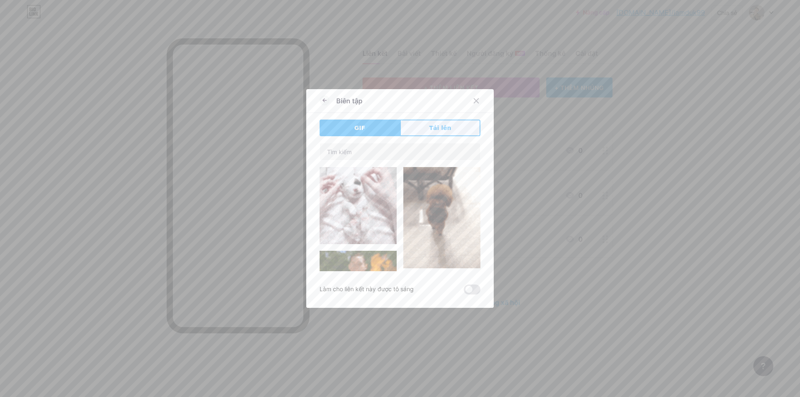
click at [438, 131] on font "Tải lên" at bounding box center [440, 128] width 22 height 7
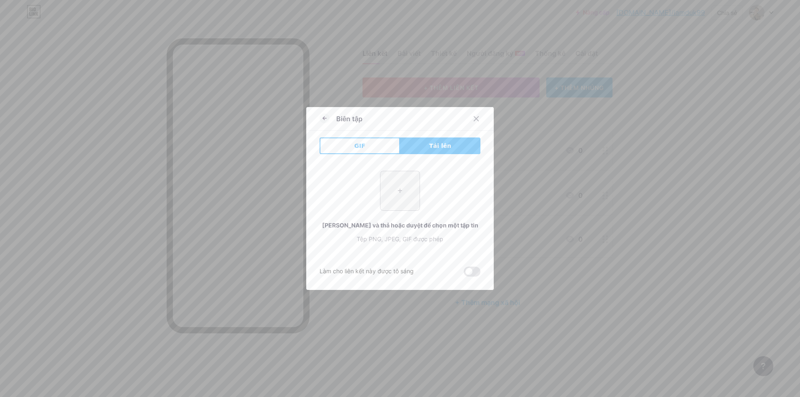
click at [398, 191] on input "file" at bounding box center [399, 190] width 39 height 39
type input "C:\fakepath\2.jfif"
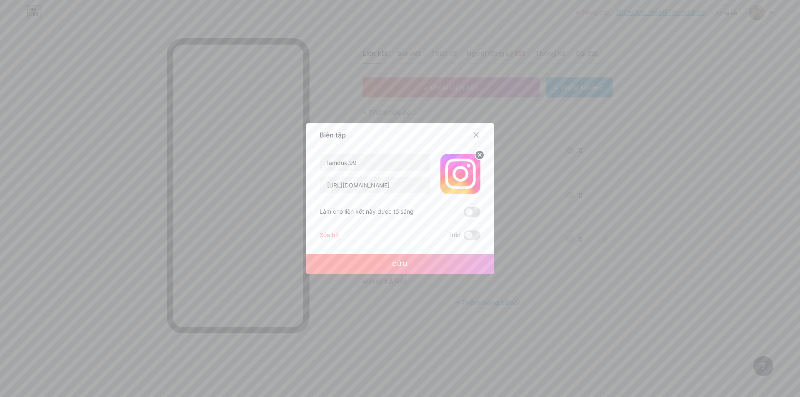
click at [405, 265] on button "Cứu" at bounding box center [399, 264] width 187 height 20
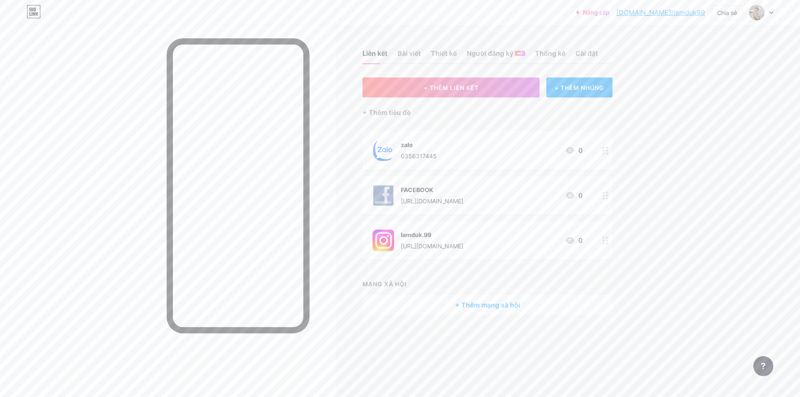
click at [491, 305] on font "+ Thêm mạng xã hội" at bounding box center [487, 305] width 65 height 8
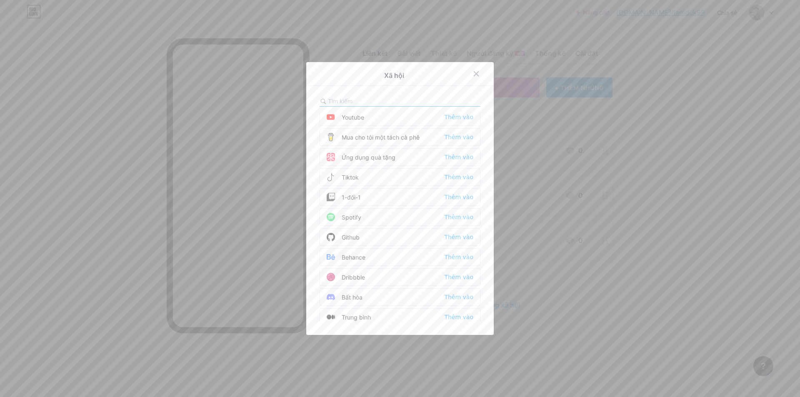
scroll to position [0, 0]
click at [462, 143] on font "Thêm vào" at bounding box center [458, 142] width 29 height 7
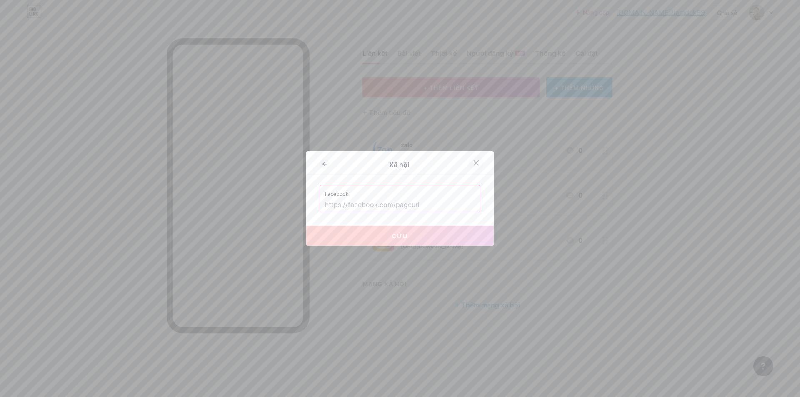
click at [479, 161] on div at bounding box center [476, 162] width 15 height 15
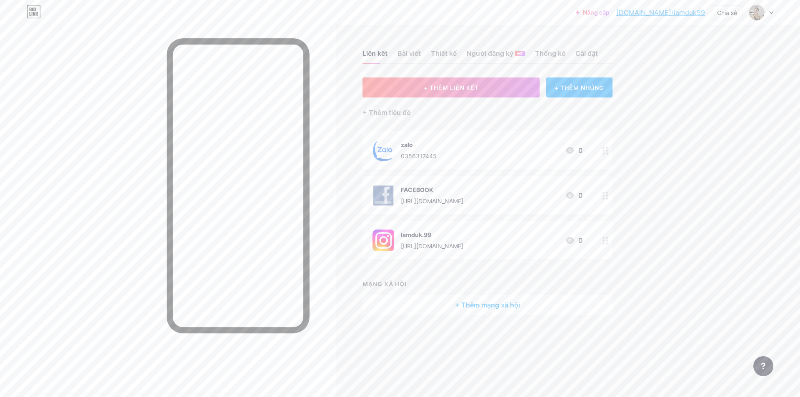
click at [479, 317] on div "Liên kết Bài viết Thiết kế Người đăng ký MỚI Thống kê Cài đặt + THÊM LIÊN KẾT +…" at bounding box center [323, 191] width 647 height 332
click at [480, 310] on div "+ Thêm mạng xã hội" at bounding box center [487, 305] width 250 height 20
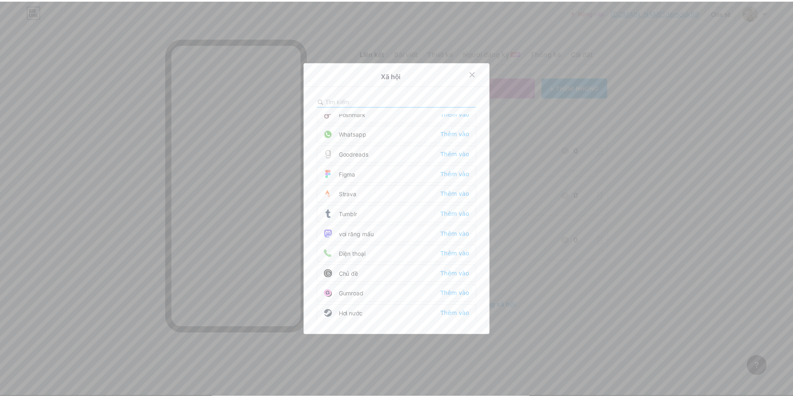
scroll to position [751, 0]
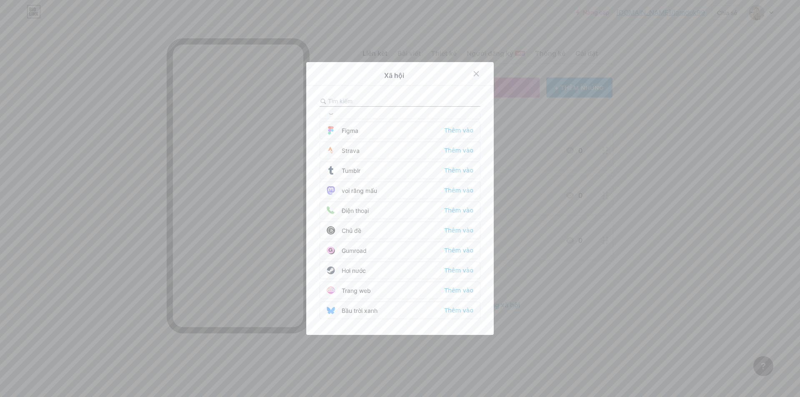
click at [473, 74] on icon at bounding box center [476, 73] width 7 height 7
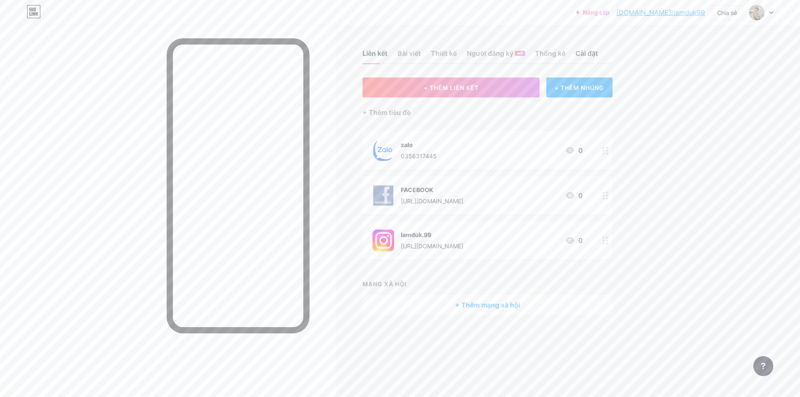
click at [584, 53] on font "Cài đặt" at bounding box center [586, 53] width 22 height 8
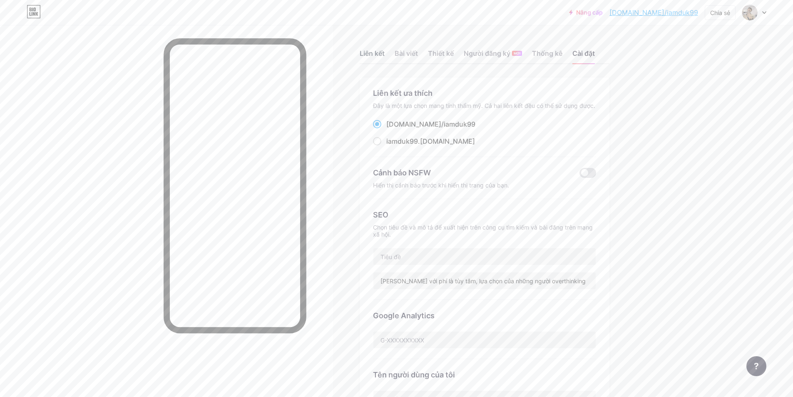
click at [377, 55] on font "Liên kết" at bounding box center [372, 53] width 25 height 8
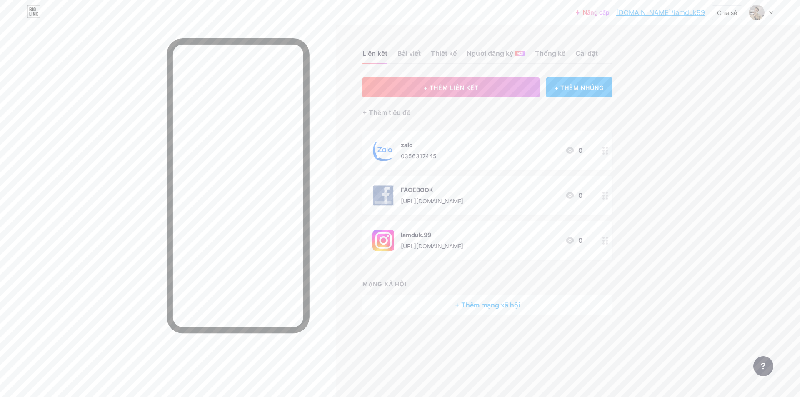
click at [676, 11] on font "bio.link/iamduk99" at bounding box center [660, 12] width 89 height 8
click at [611, 153] on div at bounding box center [605, 150] width 14 height 38
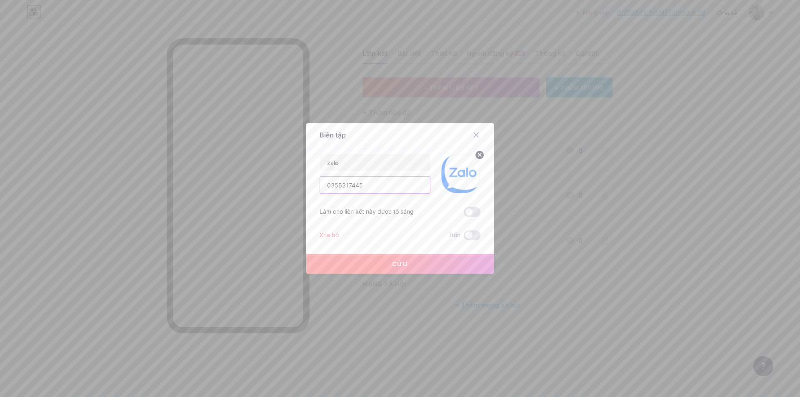
drag, startPoint x: 384, startPoint y: 187, endPoint x: 299, endPoint y: 184, distance: 85.4
click at [296, 183] on div "Biên tập Nội dung YouTube Phát video YouTube mà không cần rời khỏi trang của bạ…" at bounding box center [400, 198] width 800 height 397
click at [373, 165] on input "zalo" at bounding box center [375, 162] width 110 height 17
type input "zalo 0356317445"
click at [402, 262] on font "Cứu" at bounding box center [400, 263] width 16 height 7
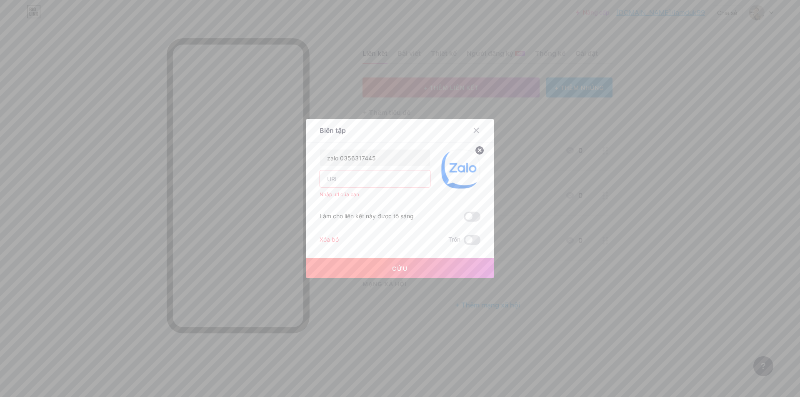
click at [358, 182] on input "text" at bounding box center [375, 178] width 110 height 17
type input "0356317445"
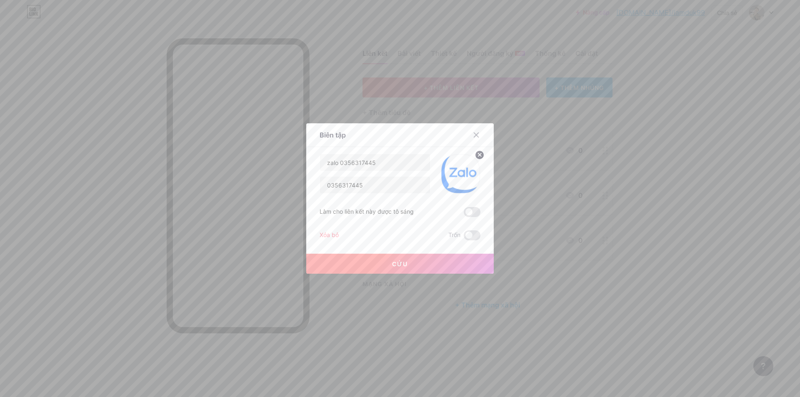
click at [379, 269] on button "Cứu" at bounding box center [399, 264] width 187 height 20
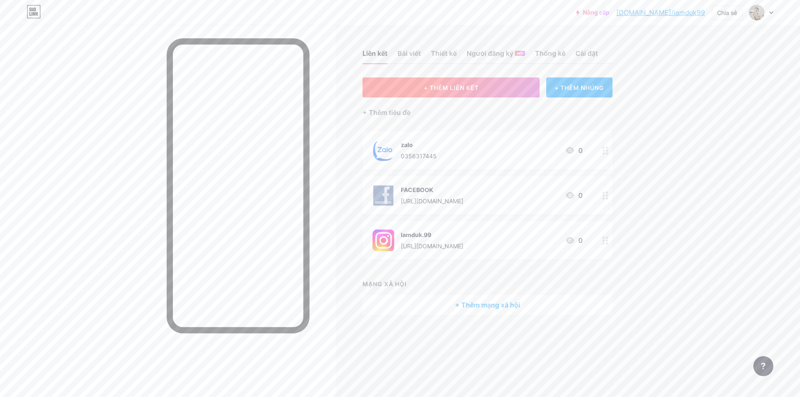
click at [501, 86] on button "+ THÊM LIÊN KẾT" at bounding box center [450, 87] width 177 height 20
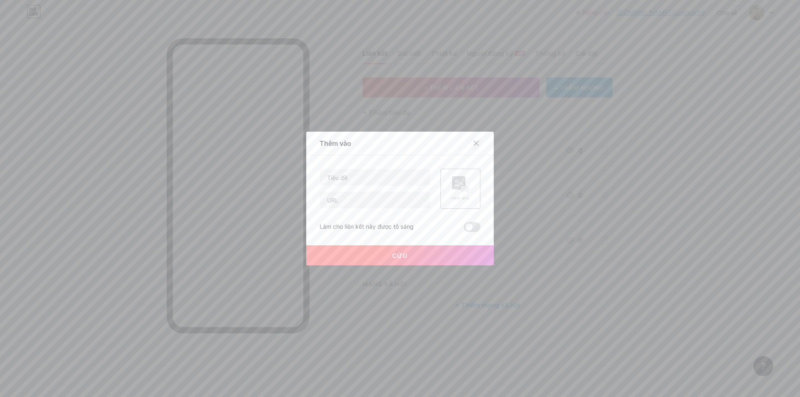
click at [475, 140] on icon at bounding box center [476, 143] width 7 height 7
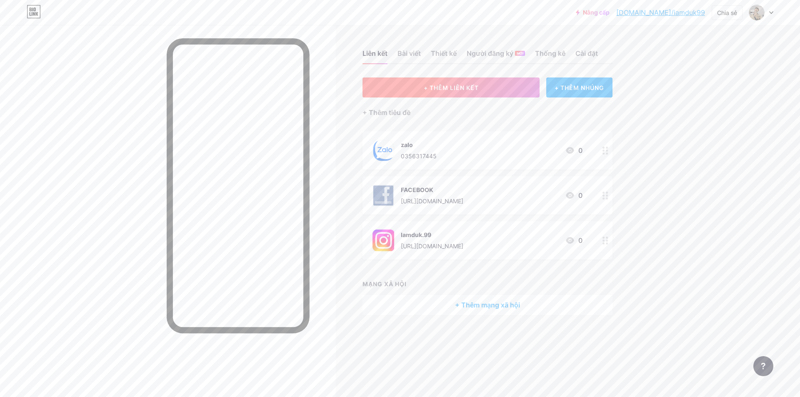
click at [472, 89] on font "+ THÊM LIÊN KẾT" at bounding box center [451, 87] width 55 height 7
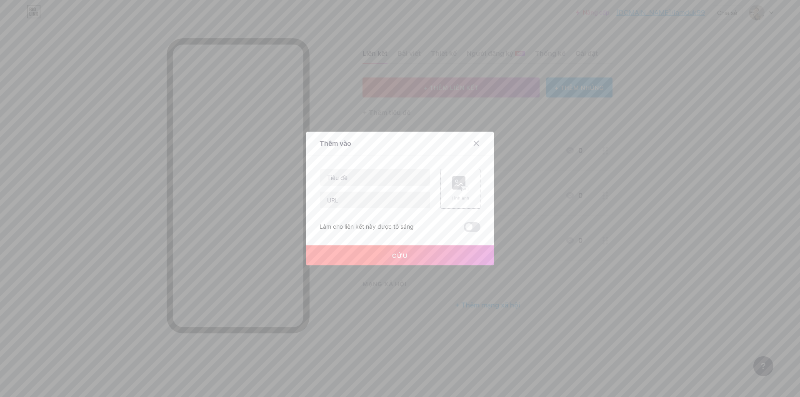
click at [455, 192] on div "Hình ảnh" at bounding box center [460, 188] width 17 height 25
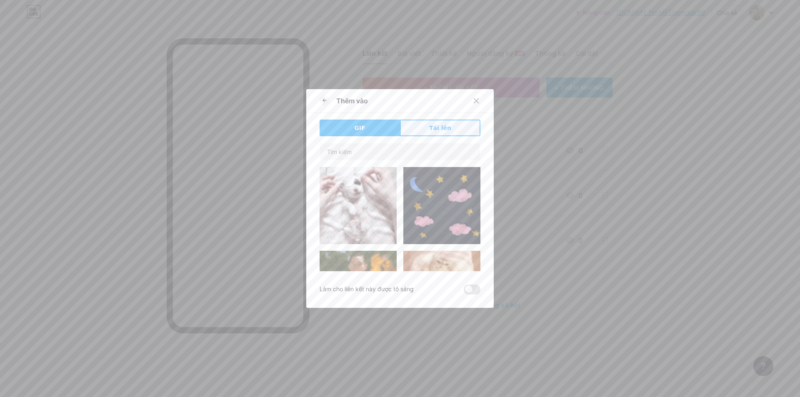
click at [416, 132] on button "Tải lên" at bounding box center [440, 128] width 80 height 17
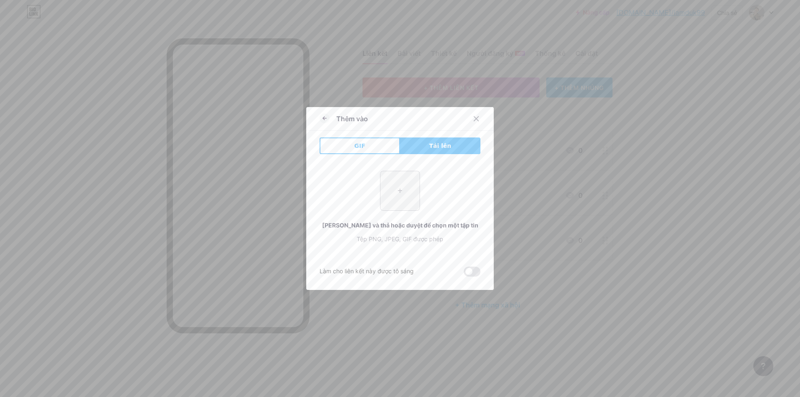
click at [388, 197] on input "file" at bounding box center [399, 190] width 39 height 39
type input "C:\fakepath\z6868107082064_fd50494a8f7229b1a01d37f6abea2d6a.jpg"
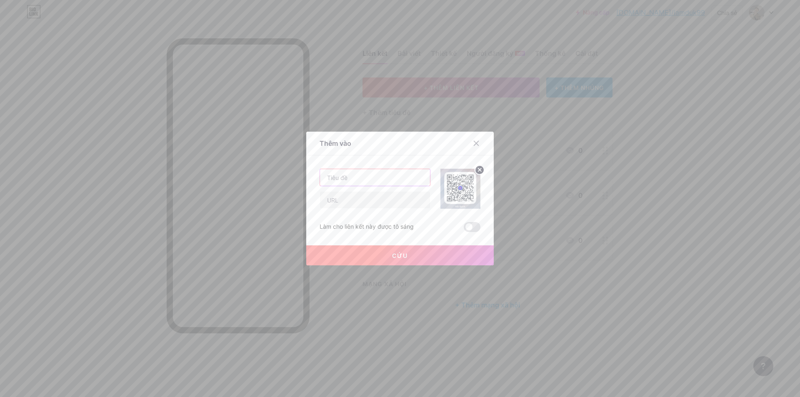
click at [375, 179] on input "text" at bounding box center [375, 177] width 110 height 17
type input "nếu bạn muốn ủng hộ tui thì đây"
click at [431, 254] on button "Cứu" at bounding box center [399, 255] width 187 height 20
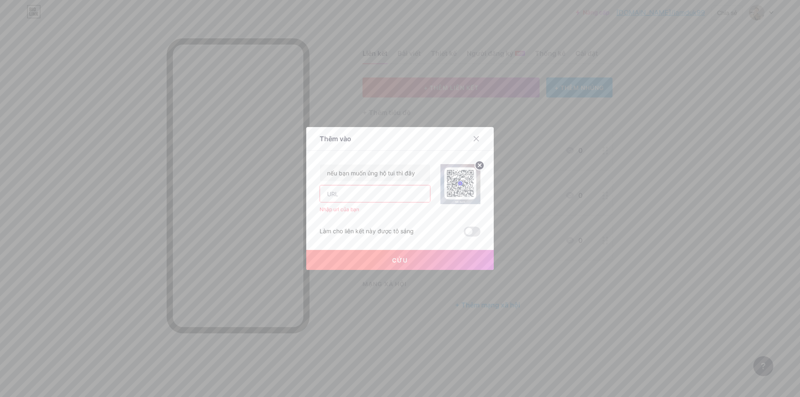
click at [360, 199] on input "text" at bounding box center [375, 193] width 110 height 17
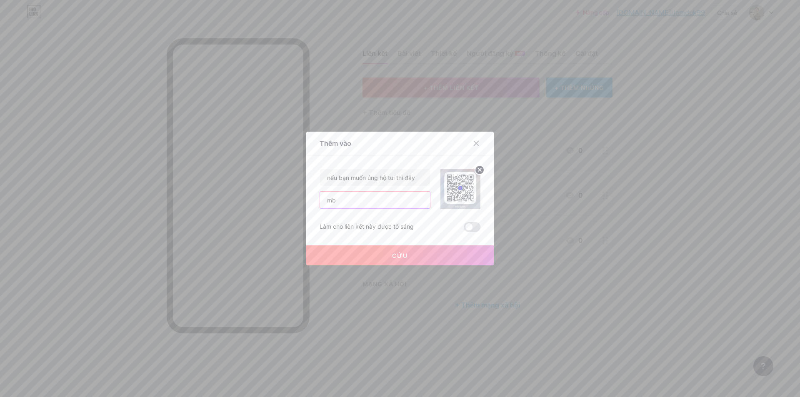
type input "mb"
click at [394, 260] on button "Cứu" at bounding box center [399, 255] width 187 height 20
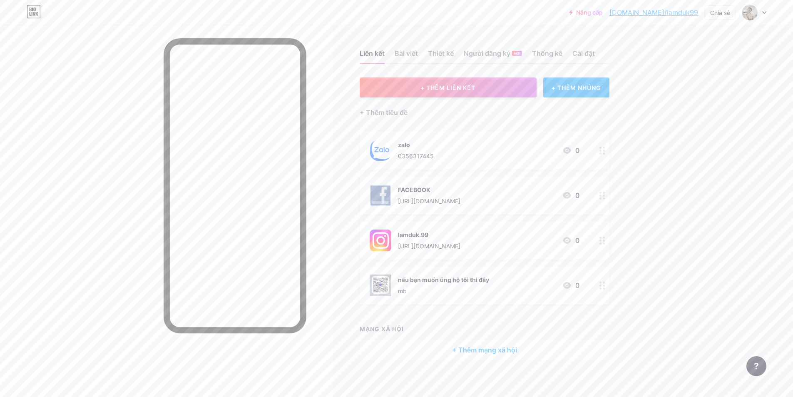
click at [386, 287] on img at bounding box center [381, 285] width 22 height 22
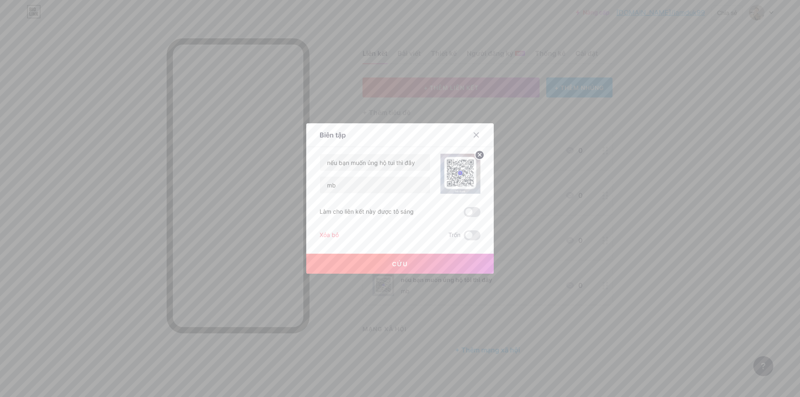
click at [451, 179] on img at bounding box center [460, 174] width 40 height 40
click at [474, 133] on icon at bounding box center [476, 135] width 5 height 5
